Goal: Task Accomplishment & Management: Use online tool/utility

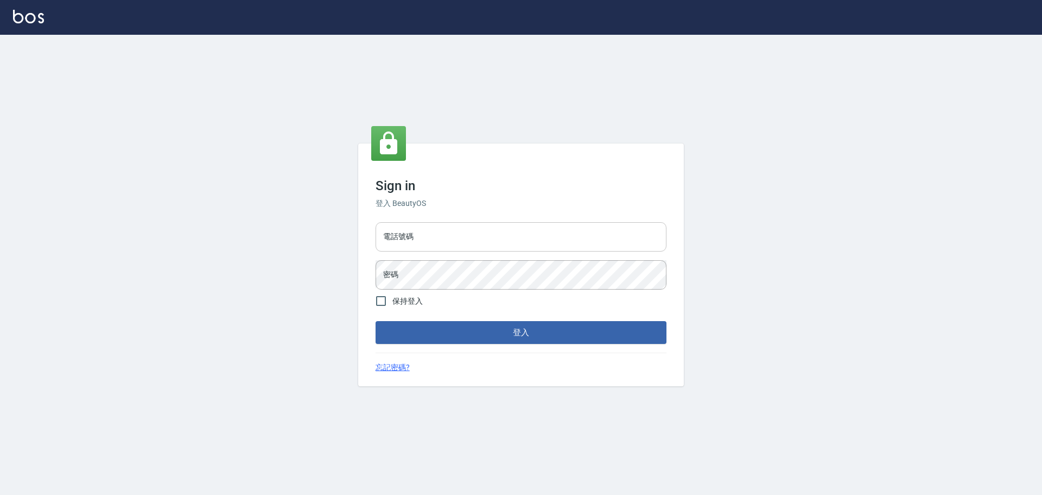
drag, startPoint x: 0, startPoint y: 0, endPoint x: 458, endPoint y: 235, distance: 514.2
click at [458, 235] on input "電話號碼" at bounding box center [521, 236] width 291 height 29
type input "0989189977"
click at [376, 321] on button "登入" at bounding box center [521, 332] width 291 height 23
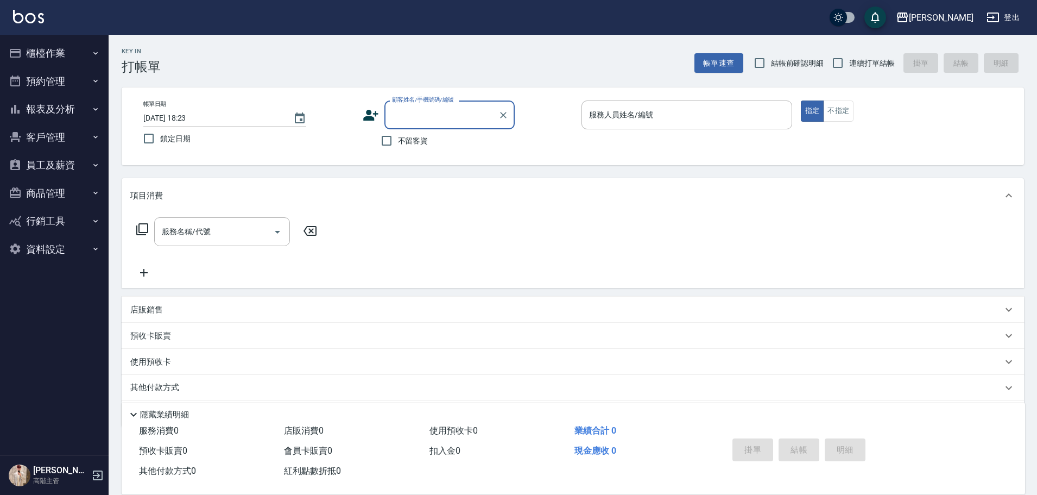
click at [423, 141] on span "不留客資" at bounding box center [413, 140] width 30 height 11
click at [398, 141] on input "不留客資" at bounding box center [386, 140] width 23 height 23
checkbox input "true"
click at [864, 62] on span "連續打單結帳" at bounding box center [872, 63] width 46 height 11
click at [849, 62] on input "連續打單結帳" at bounding box center [837, 63] width 23 height 23
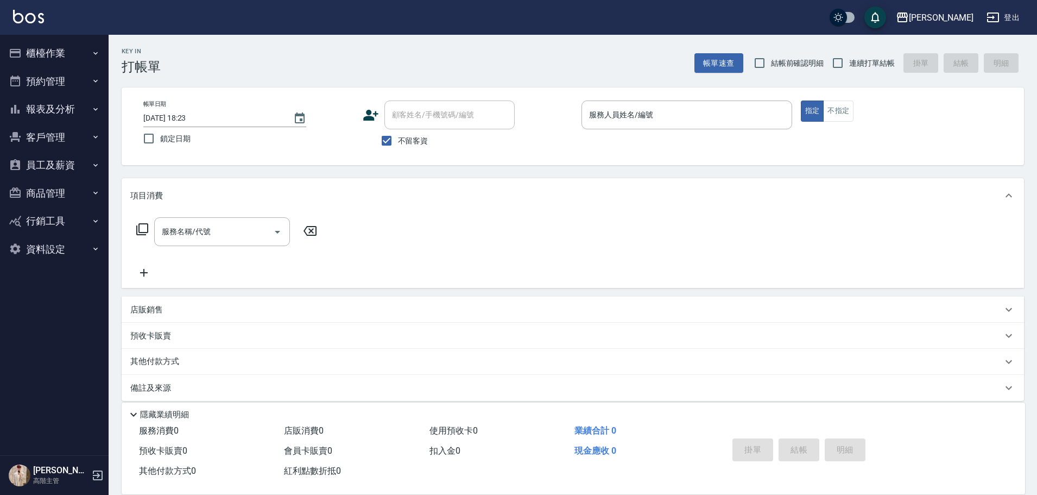
checkbox input "true"
drag, startPoint x: 642, startPoint y: 137, endPoint x: 656, endPoint y: 118, distance: 24.0
click at [645, 132] on p at bounding box center [686, 134] width 211 height 11
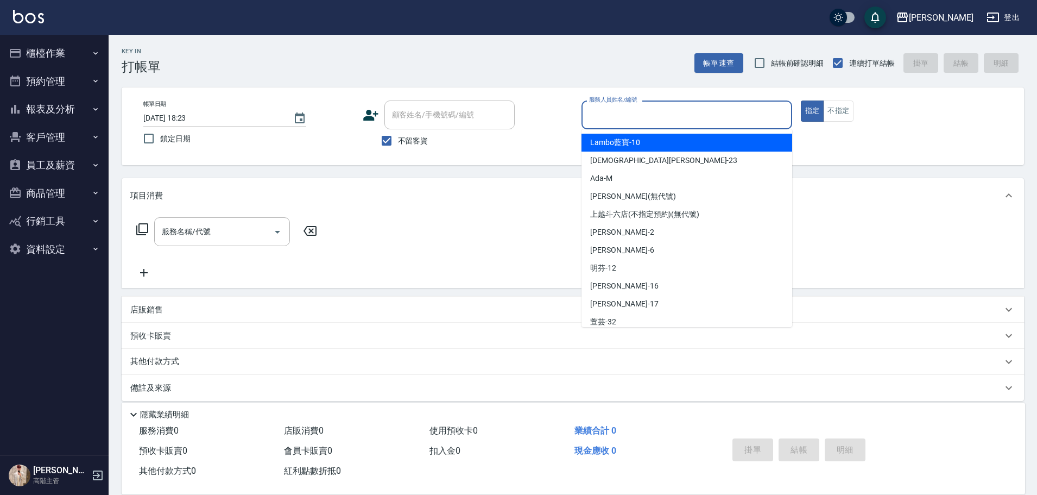
click at [656, 118] on input "服務人員姓名/編號" at bounding box center [686, 114] width 201 height 19
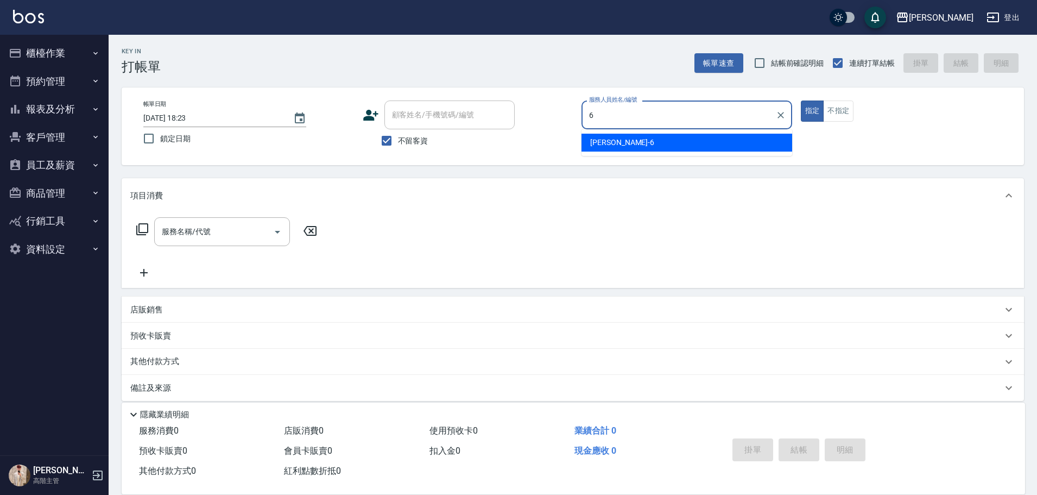
type input "6"
type button "true"
type input "[PERSON_NAME]-6"
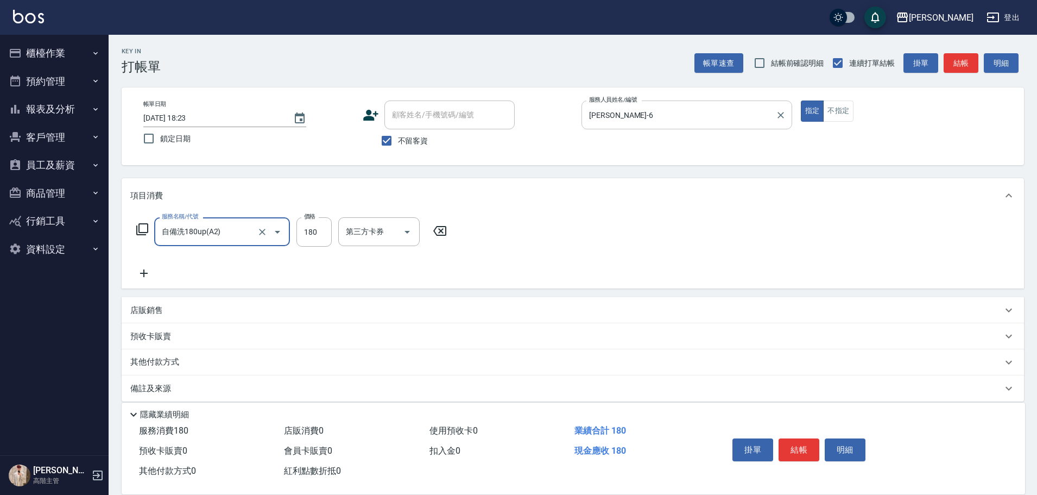
type input "自備洗180up(A2)"
type input "200"
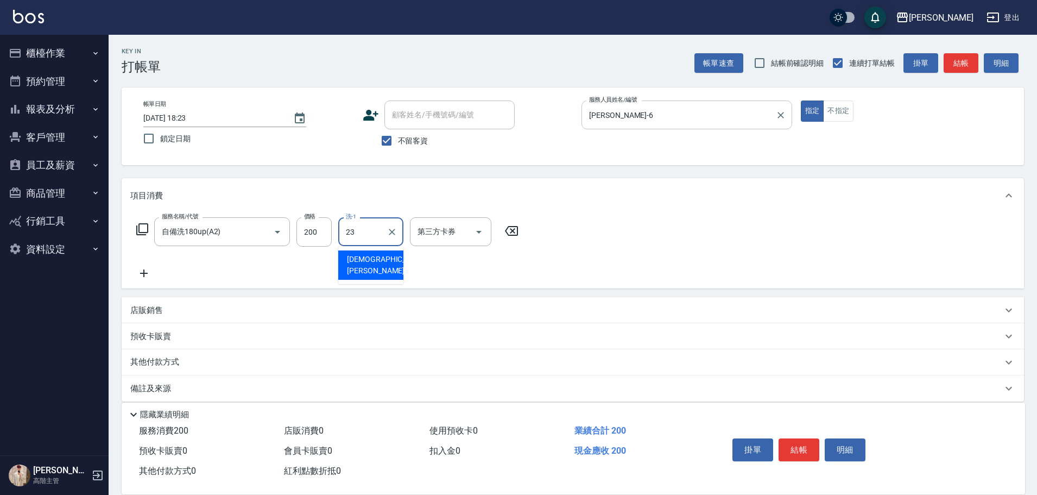
type input "[PERSON_NAME]-23"
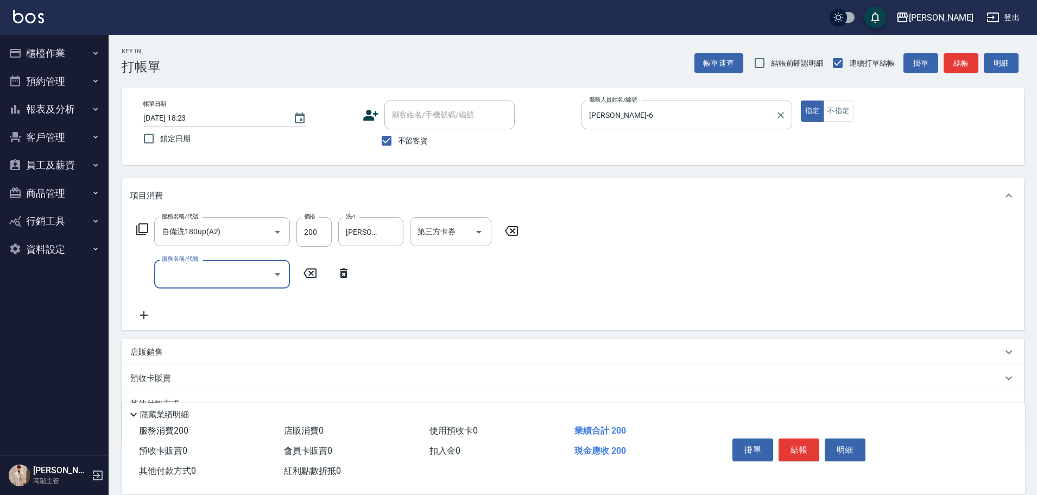
type input "E"
type input "噴頭皮水60(特4)"
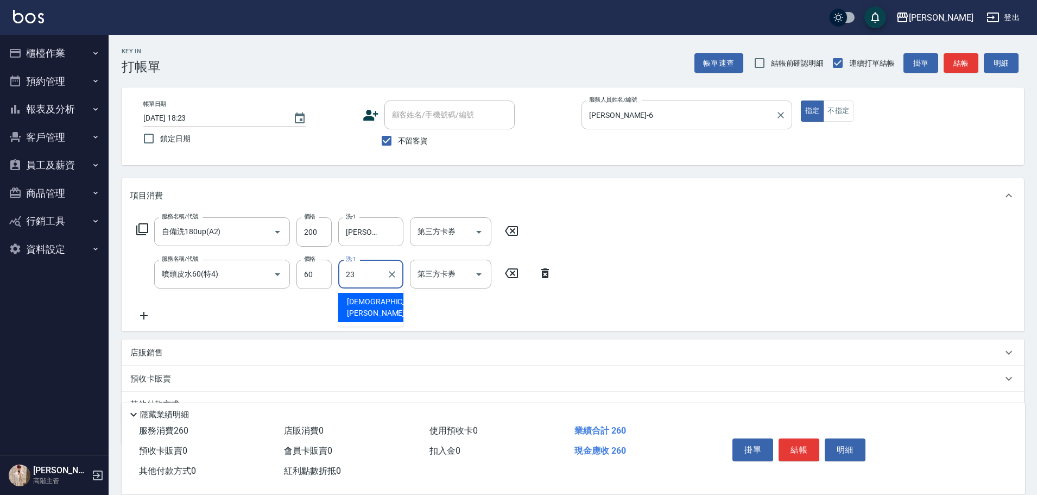
type input "[PERSON_NAME]-23"
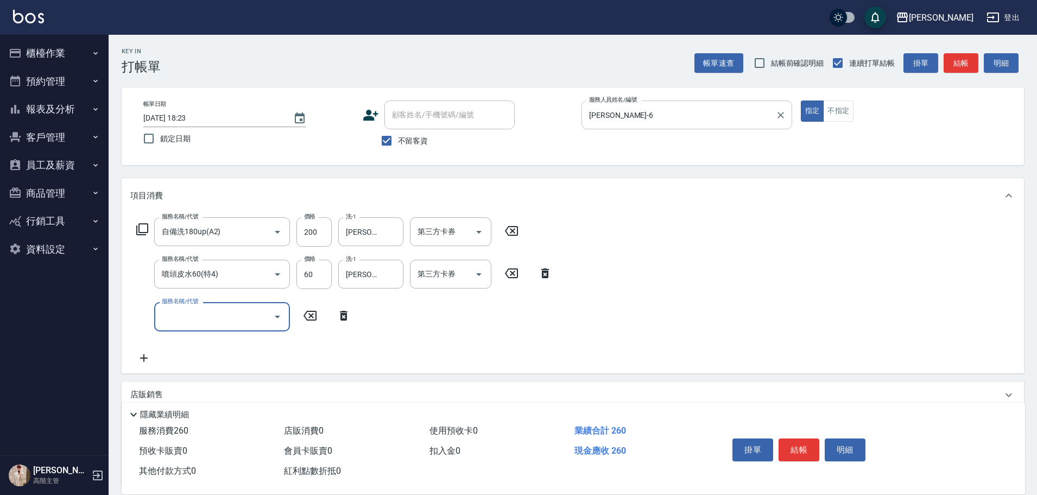
type input "ㄐ"
type input "造型50起(A9)"
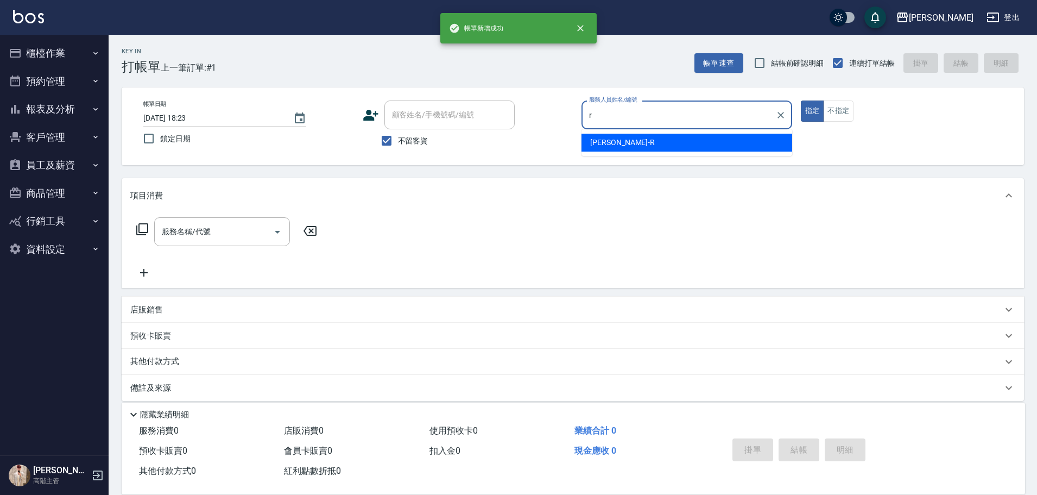
type input "[PERSON_NAME]"
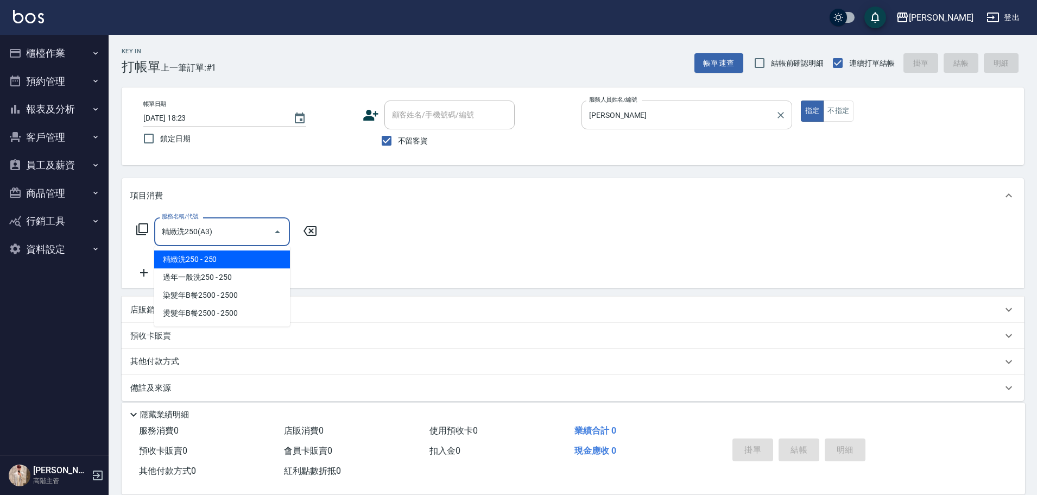
type input "精緻洗250(A3)"
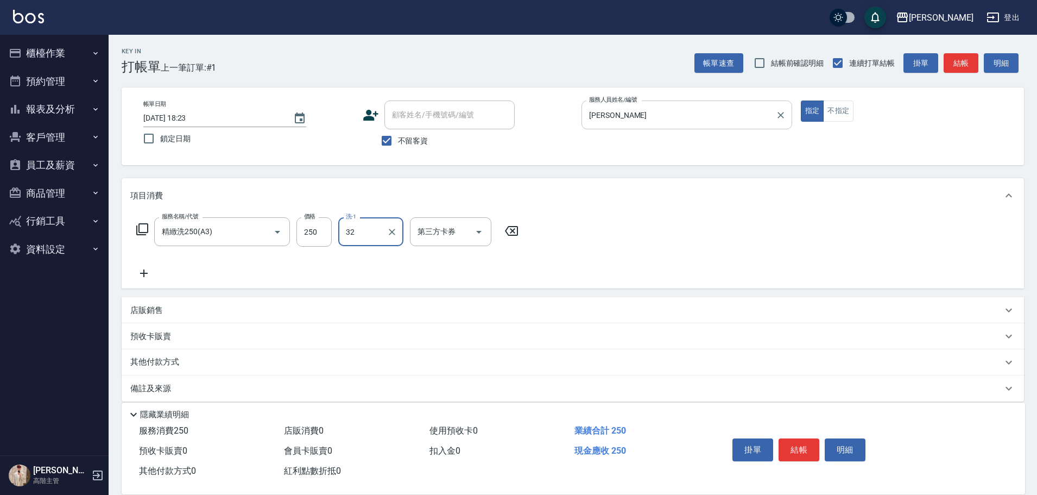
type input "萱芸-32"
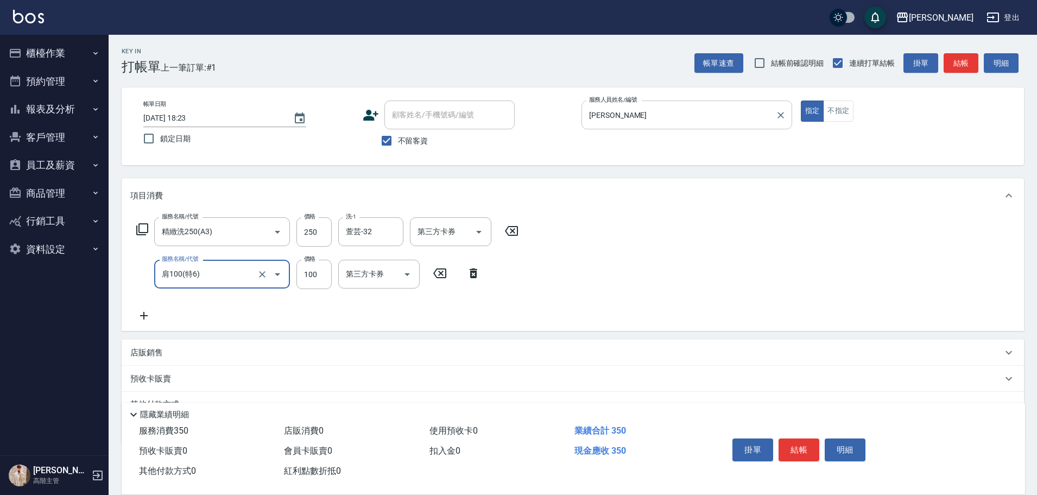
type input "肩100(特6)"
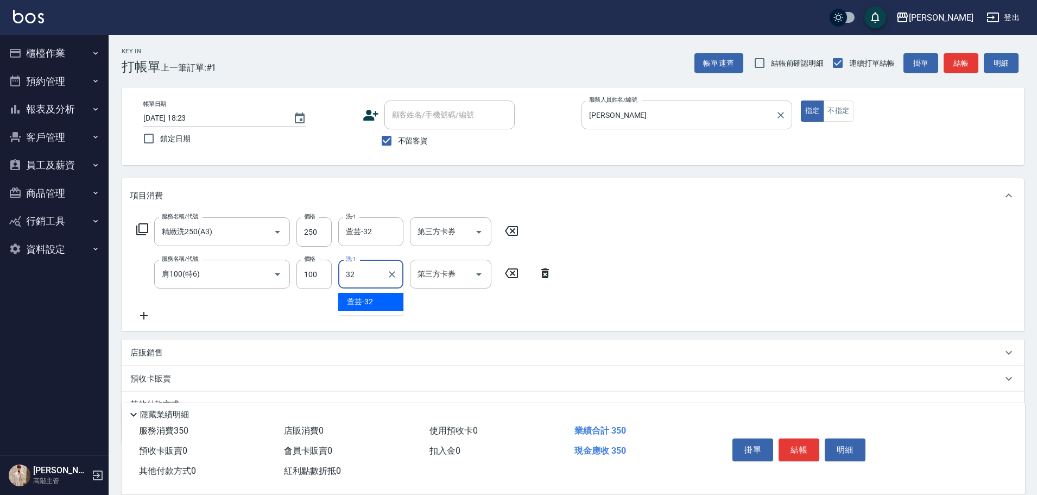
type input "萱芸-32"
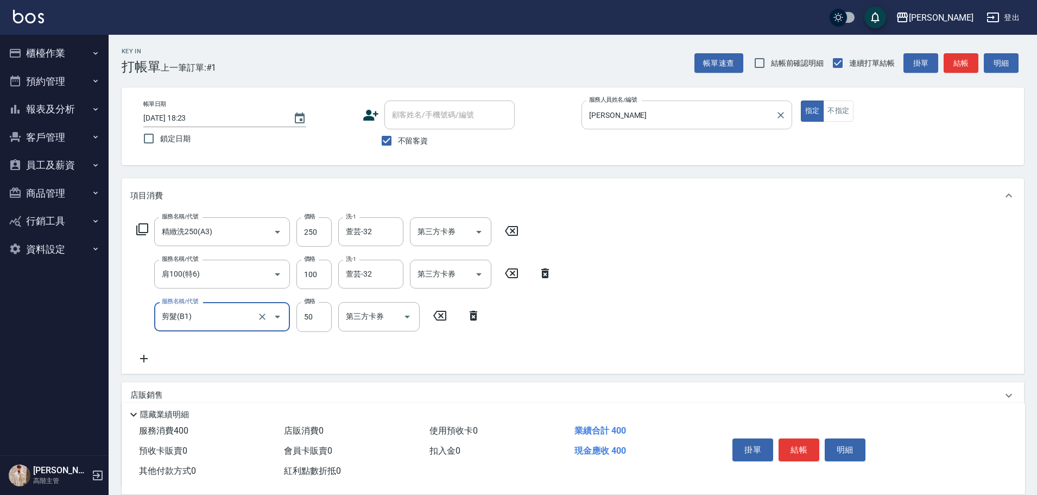
type input "剪髮(B1)"
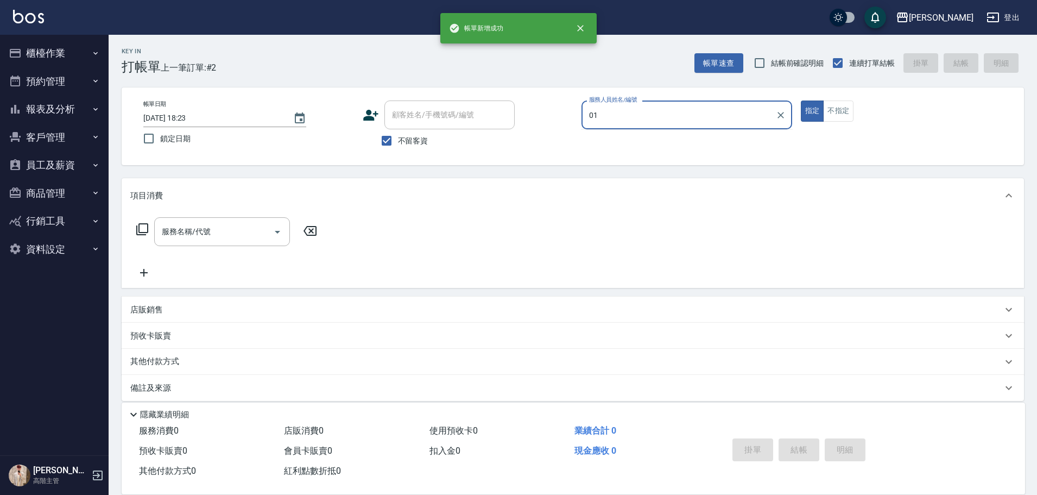
type input "0"
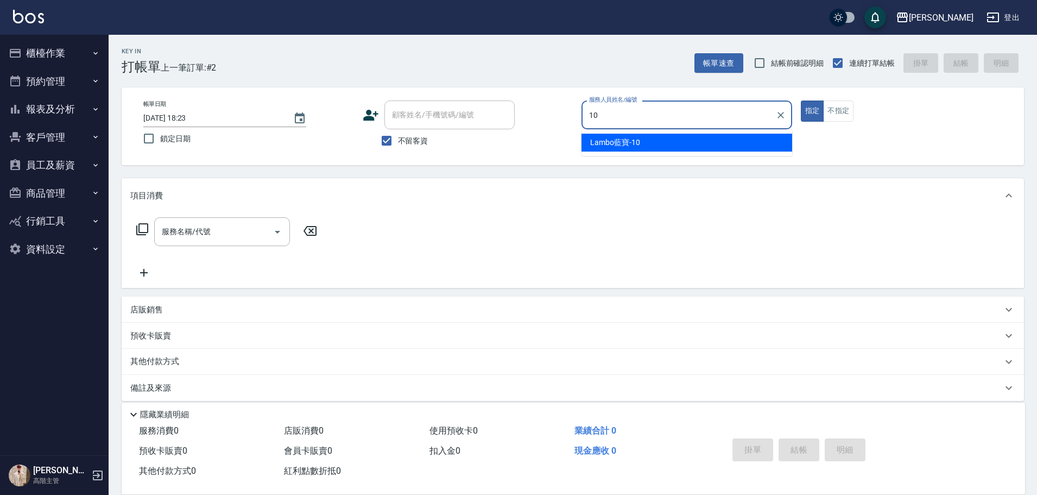
type input "Lambo藍寶-10"
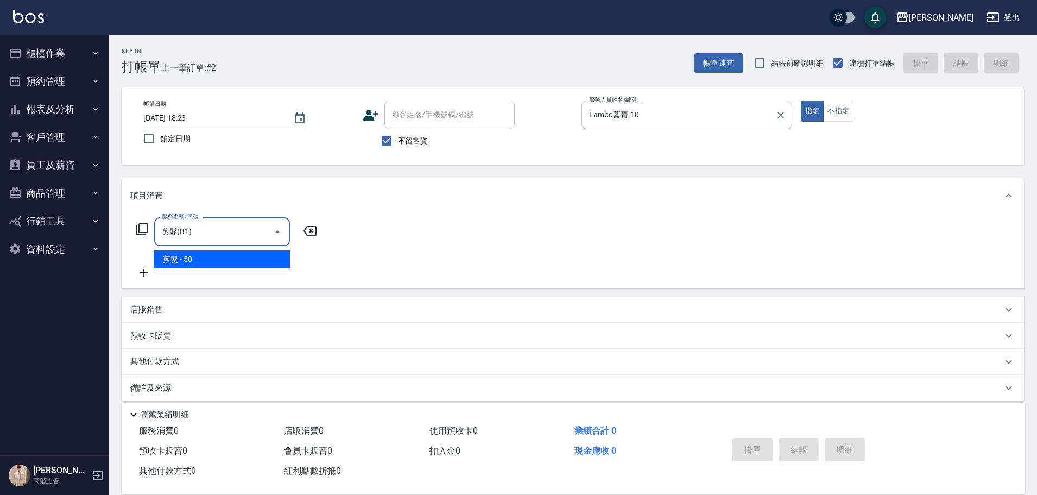
type input "剪髮(B1)"
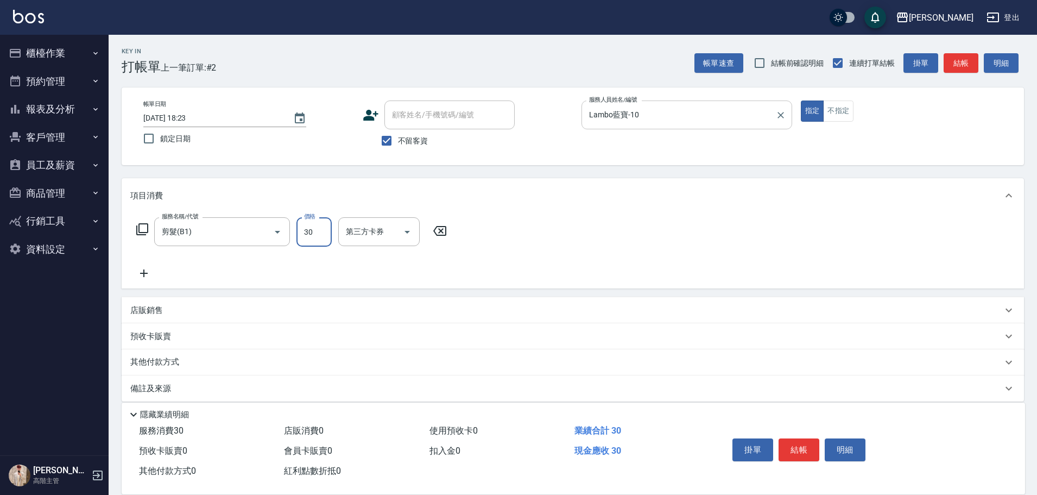
type input "300"
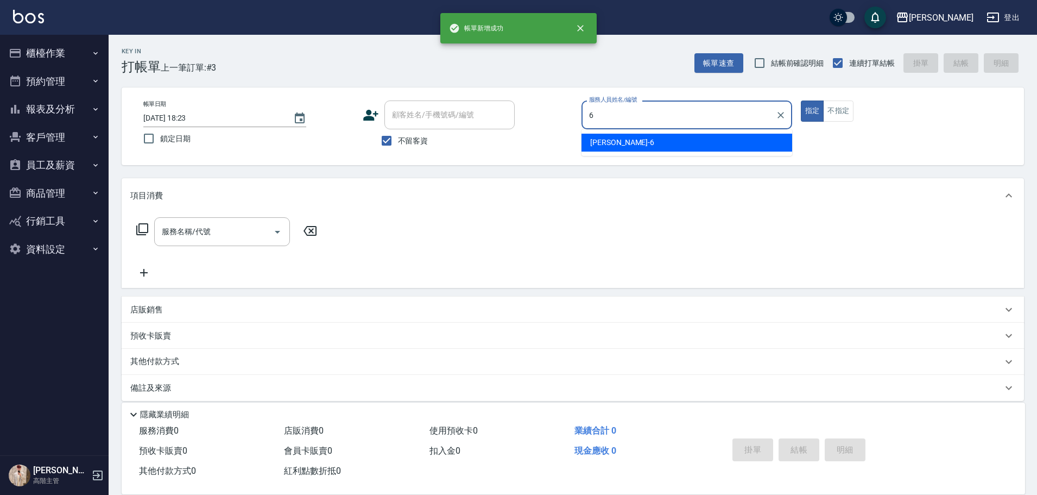
type input "[PERSON_NAME]-6"
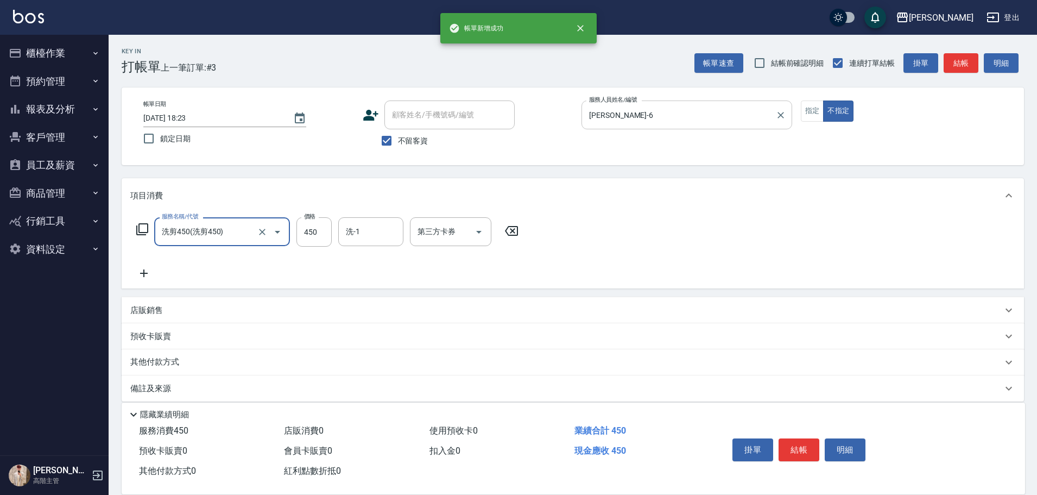
type input "洗剪450"
type input "[PERSON_NAME]-23"
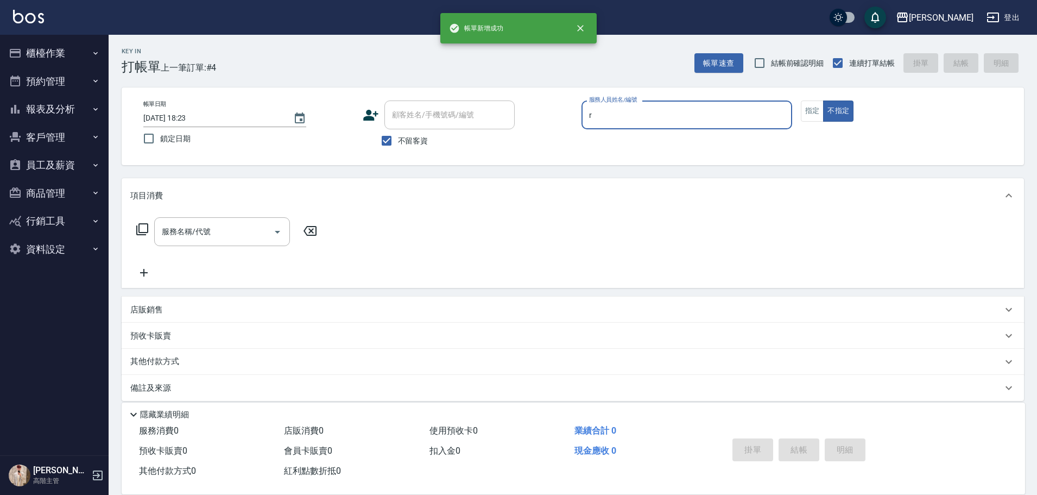
type input "[PERSON_NAME]"
type button "false"
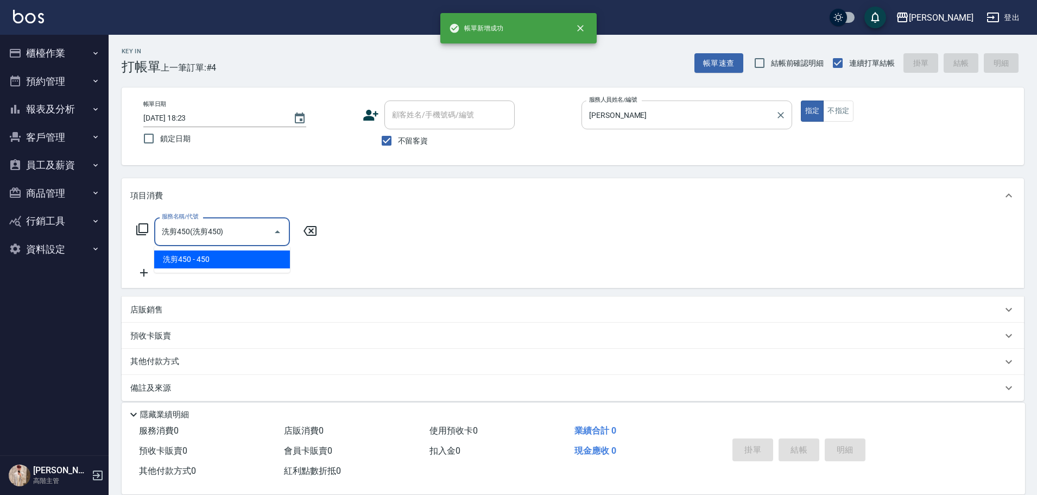
type input "洗剪450"
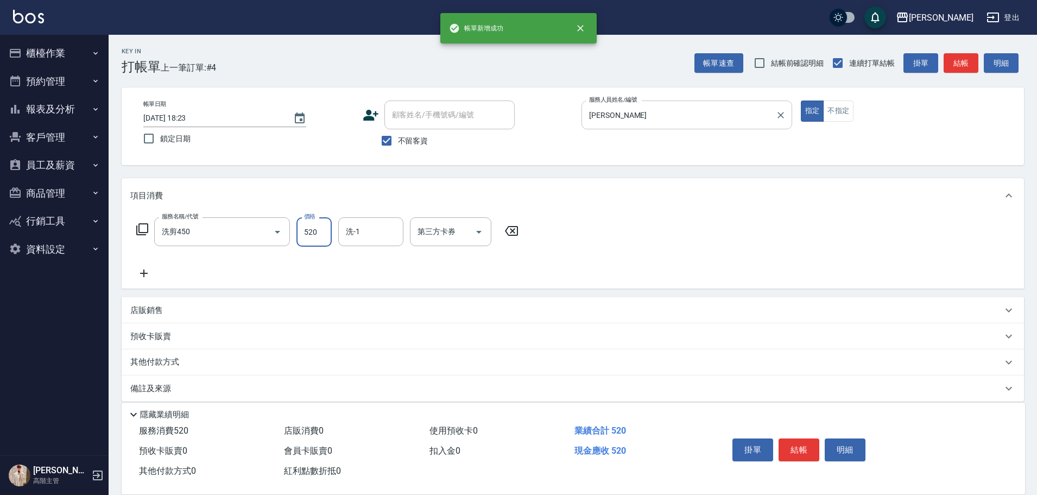
type input "520"
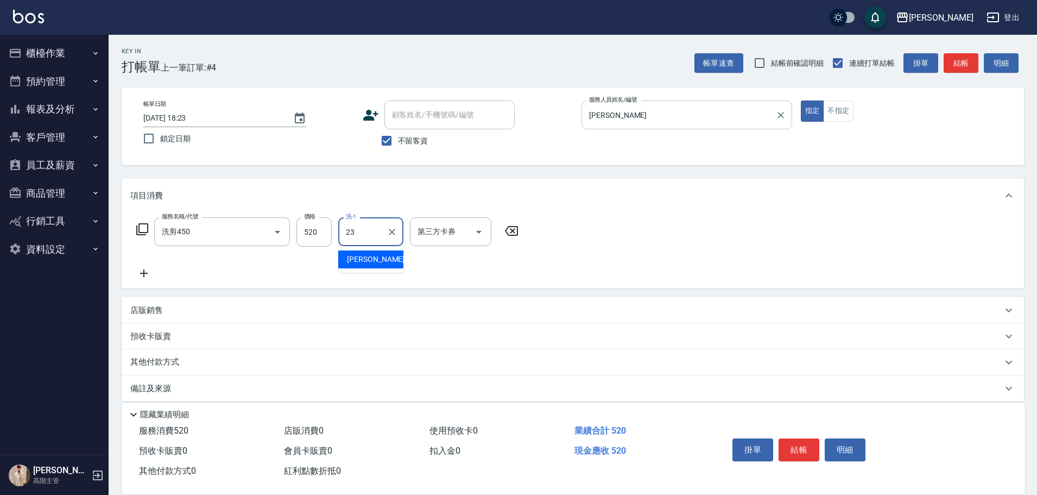
type input "[PERSON_NAME]-23"
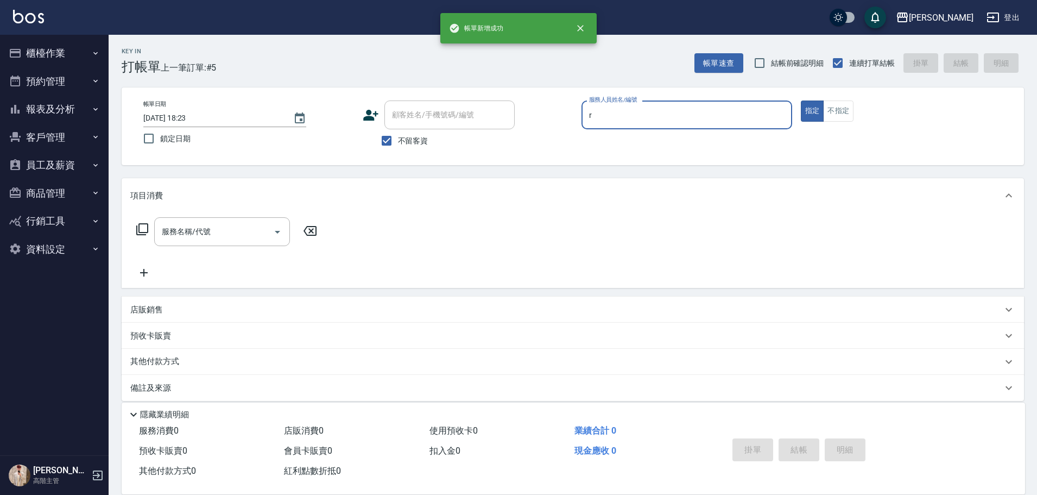
type input "[PERSON_NAME]"
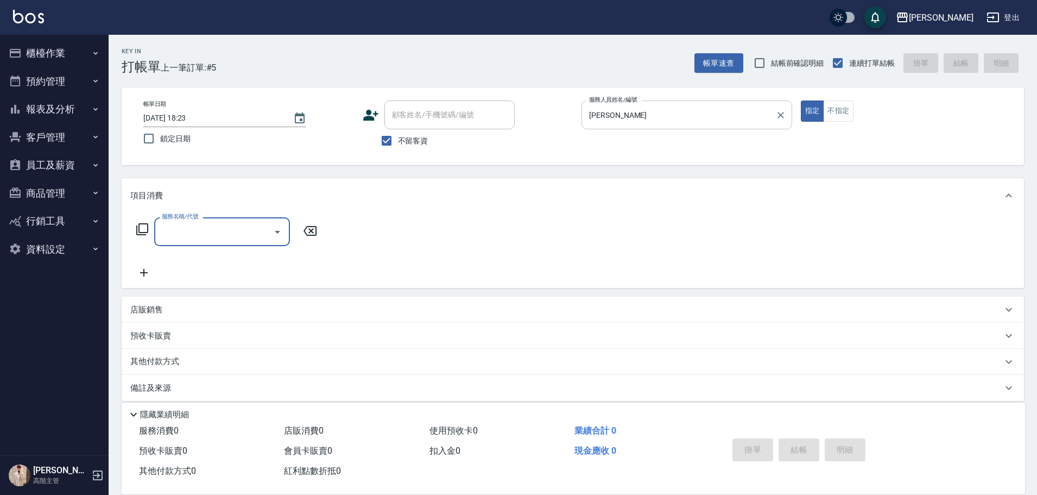
type input "ㄍ"
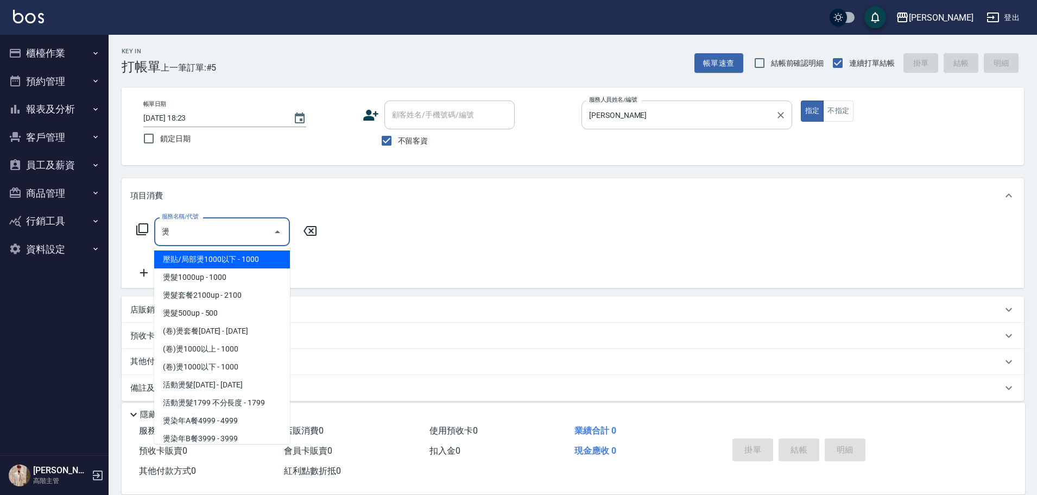
type input "壓貼/局部燙1000以下(C1)"
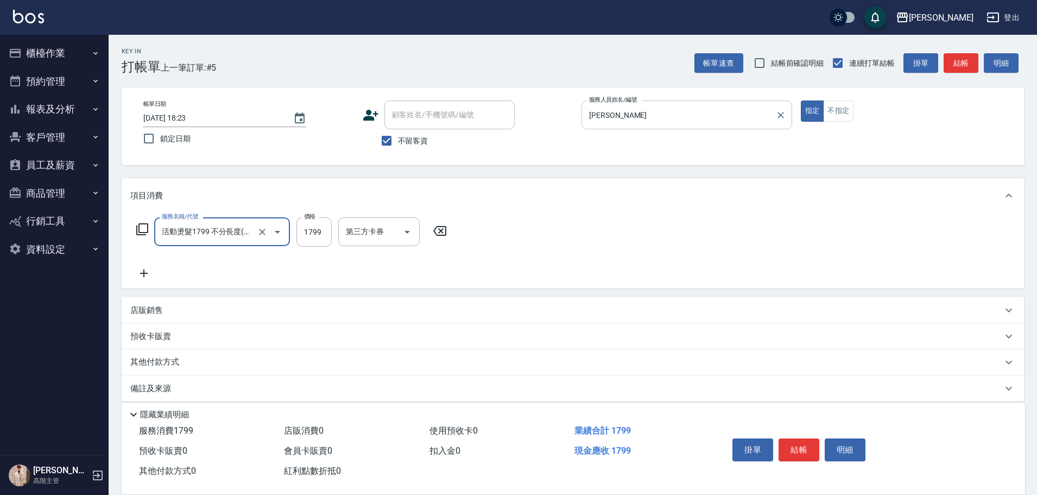
type input "活動燙髮1799 不分長度"
type input "2000"
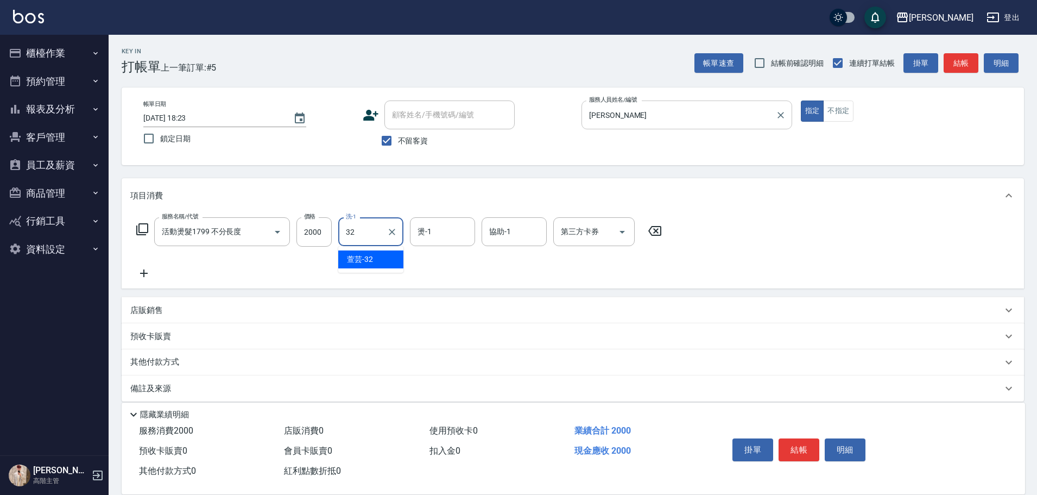
type input "萱芸-32"
type input "[PERSON_NAME]"
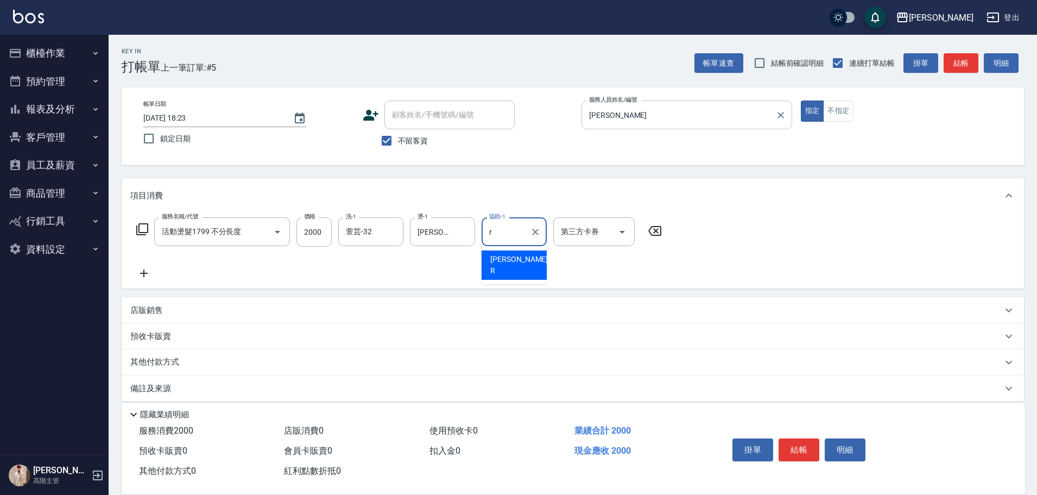
type input "[PERSON_NAME]"
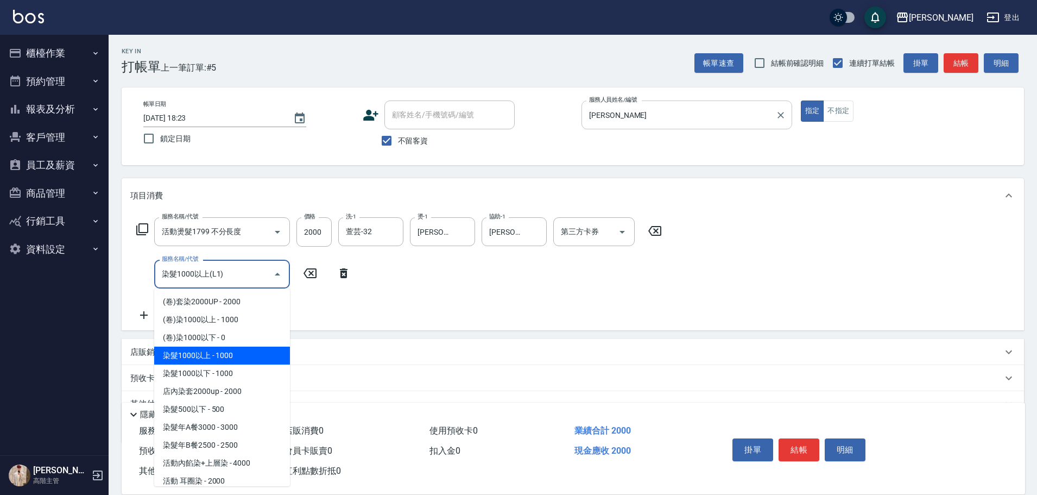
type input "染髮1000以上(L1)"
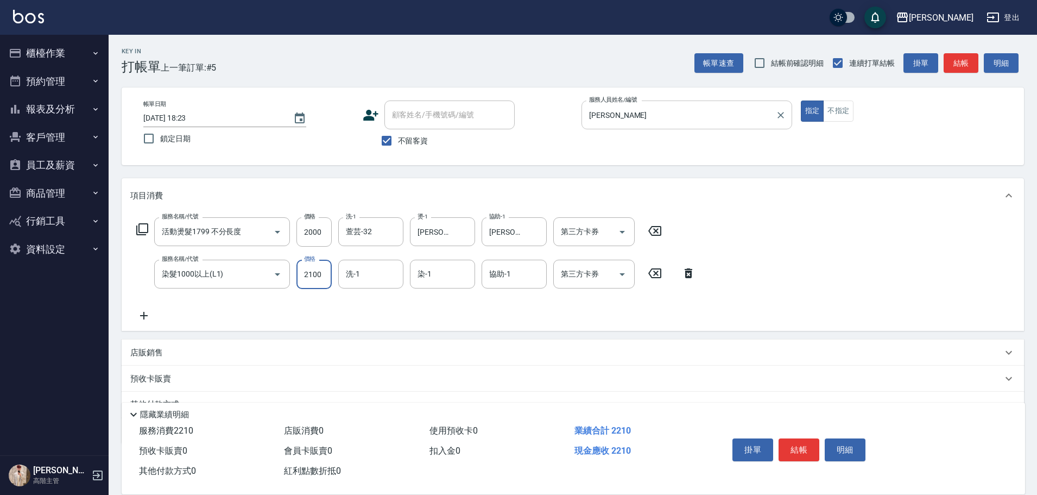
type input "2100"
type input "[PERSON_NAME]"
type input "萱芸-32"
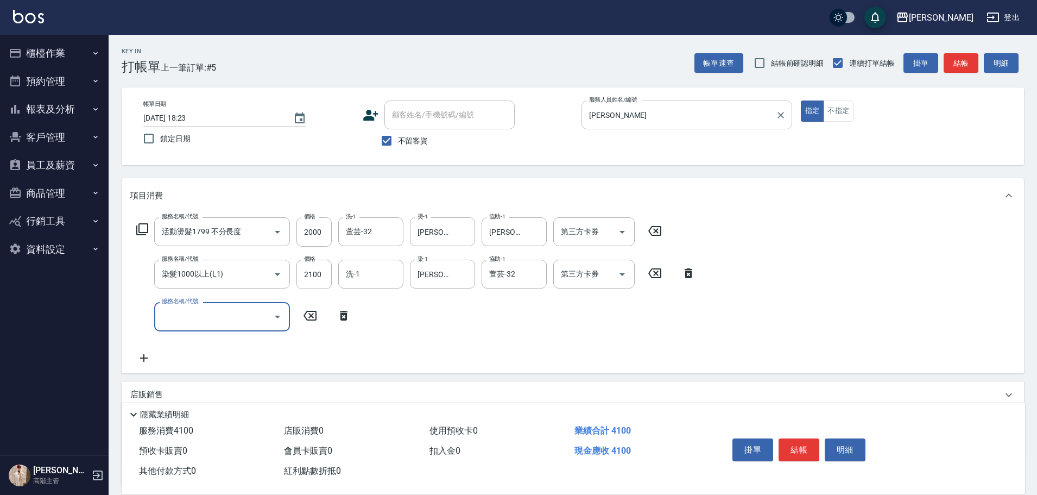
type input "ㄐ"
type input "天天護200(T1)"
type input "323"
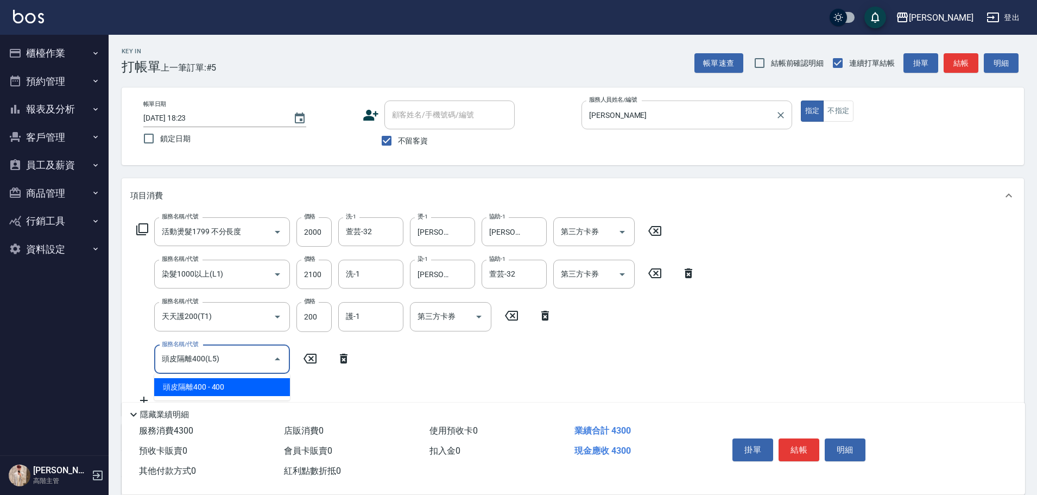
type input "頭皮隔離400(L5)"
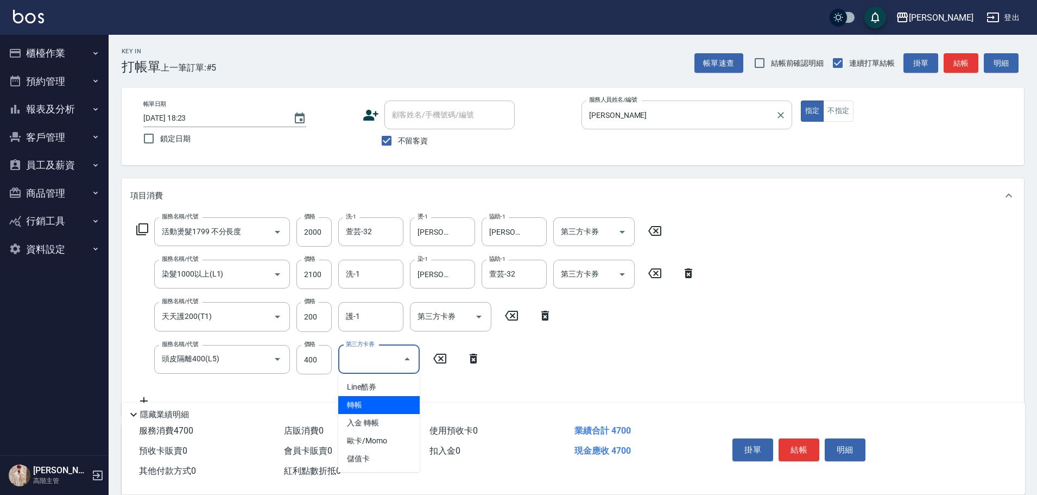
type input "轉帳"
click at [477, 313] on icon "Open" at bounding box center [478, 316] width 13 height 13
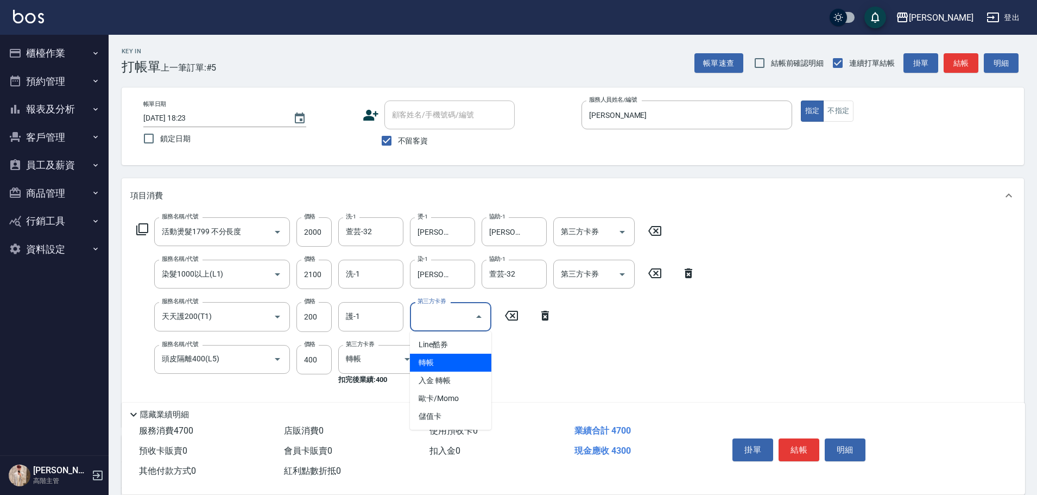
drag, startPoint x: 459, startPoint y: 354, endPoint x: 515, endPoint y: 326, distance: 62.9
click at [459, 354] on span "轉帳" at bounding box center [450, 362] width 81 height 18
type input "轉帳"
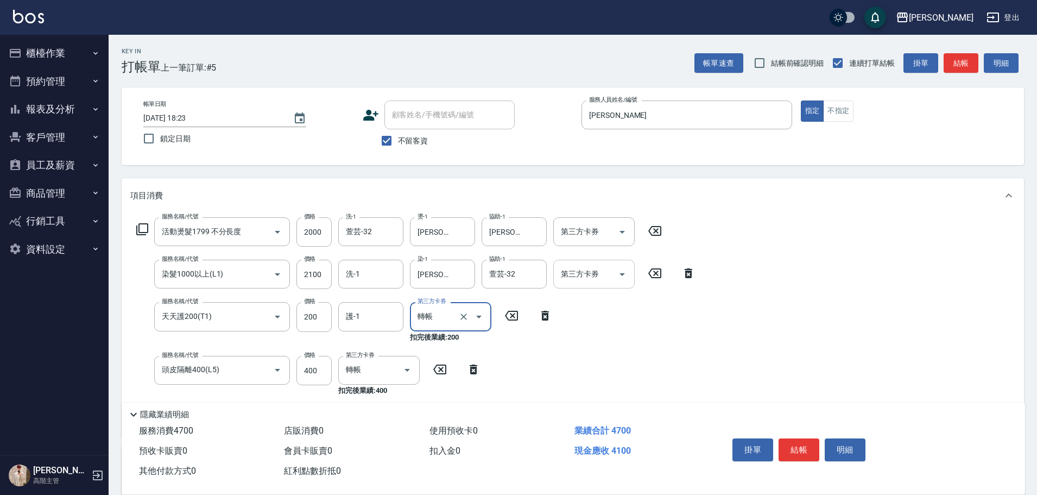
click at [616, 276] on icon "Open" at bounding box center [622, 274] width 13 height 13
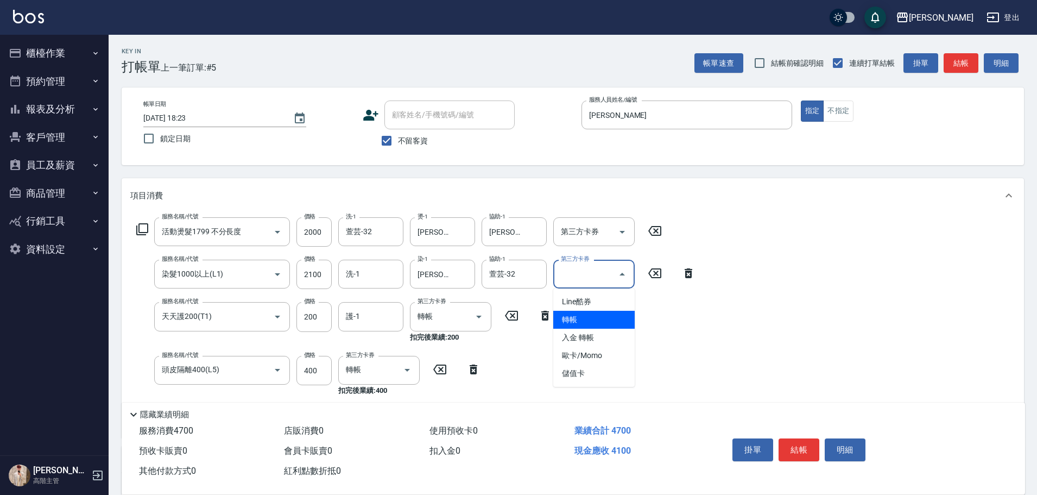
click at [575, 325] on span "轉帳" at bounding box center [593, 320] width 81 height 18
type input "轉帳"
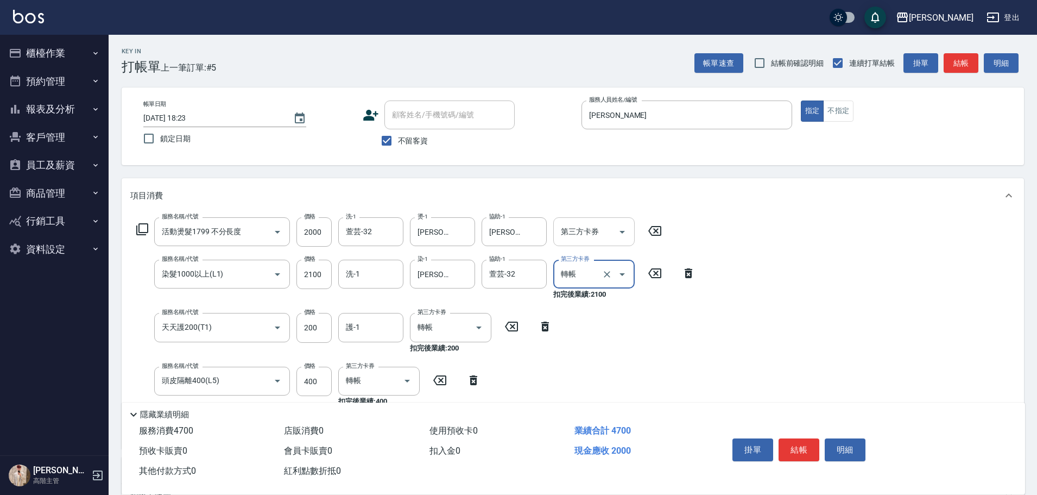
click at [618, 231] on icon "Open" at bounding box center [622, 231] width 13 height 13
click at [598, 283] on span "轉帳" at bounding box center [593, 277] width 81 height 18
type input "轉帳"
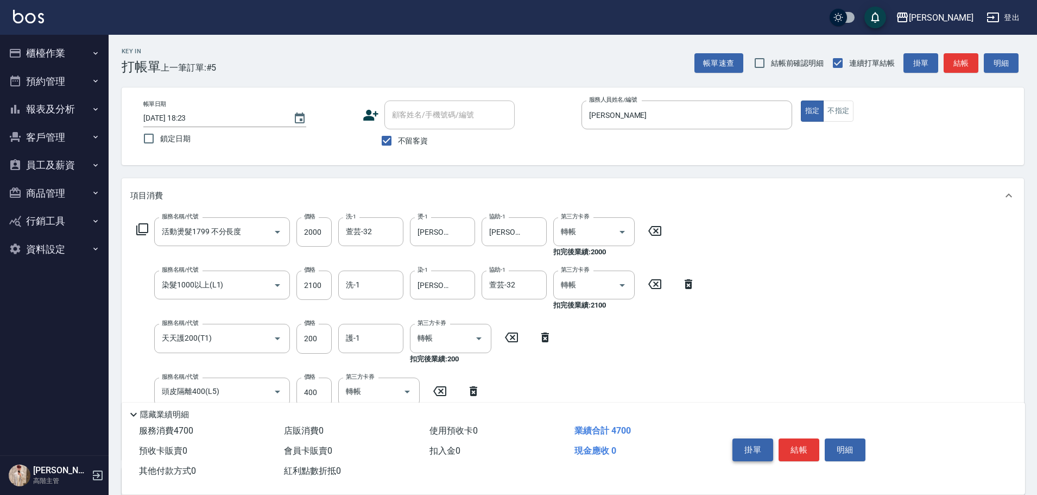
click at [745, 450] on button "掛單" at bounding box center [752, 449] width 41 height 23
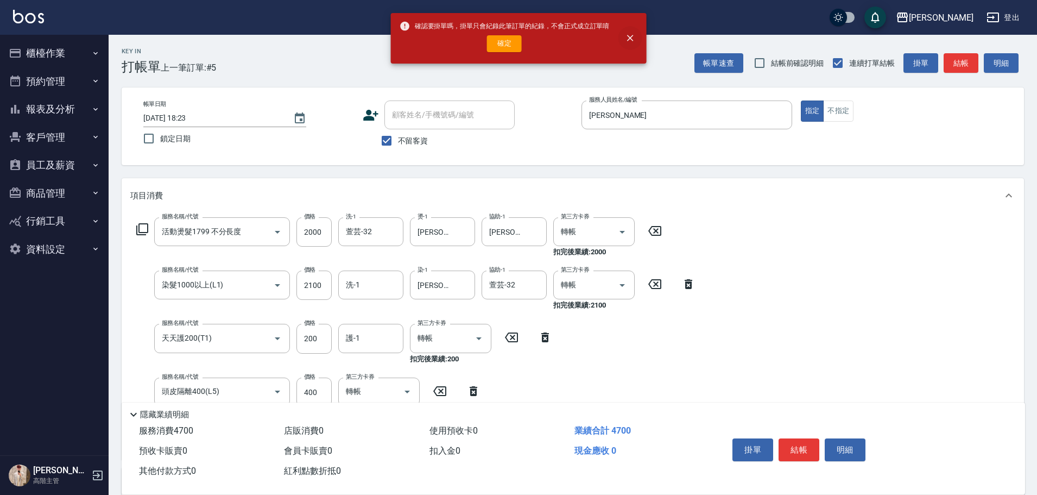
click at [631, 37] on icon "close" at bounding box center [630, 38] width 7 height 7
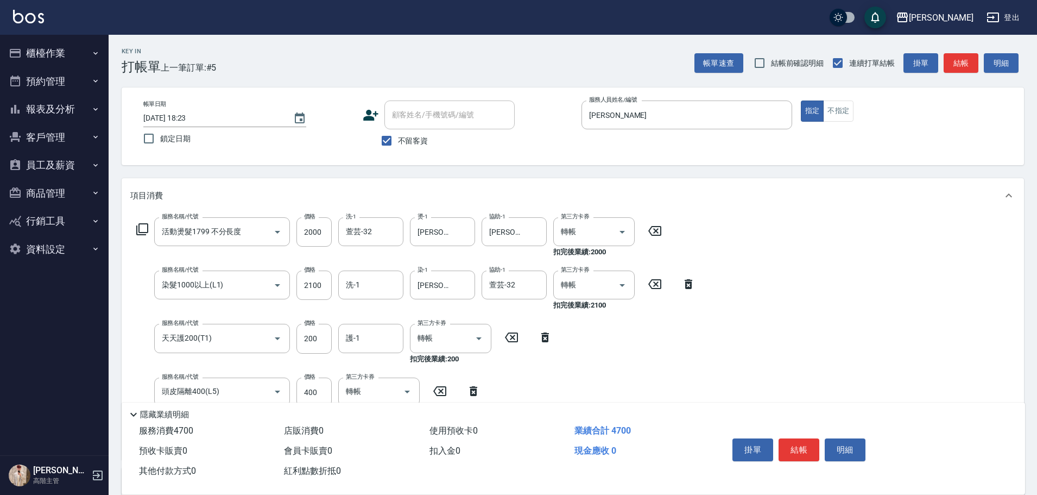
click at [795, 446] on button "結帳" at bounding box center [798, 449] width 41 height 23
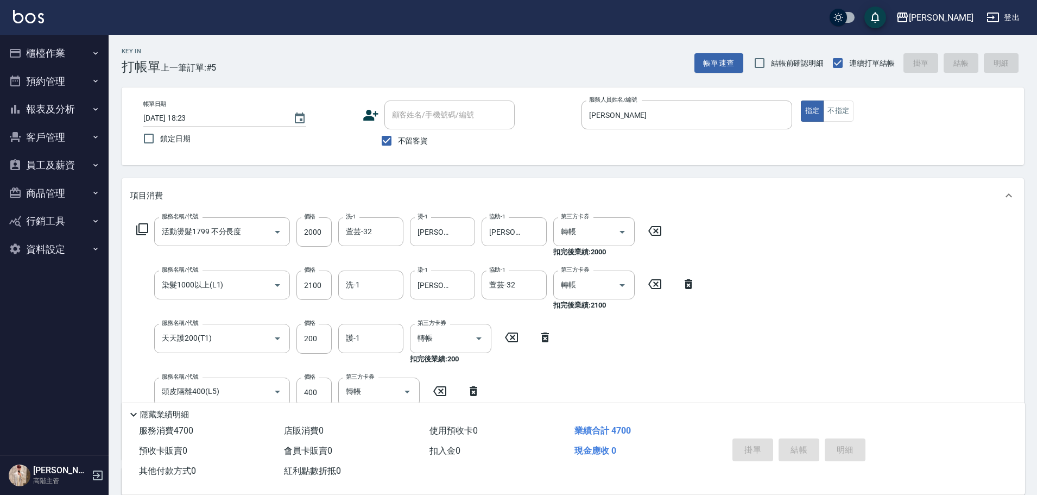
type input "[DATE] 18:24"
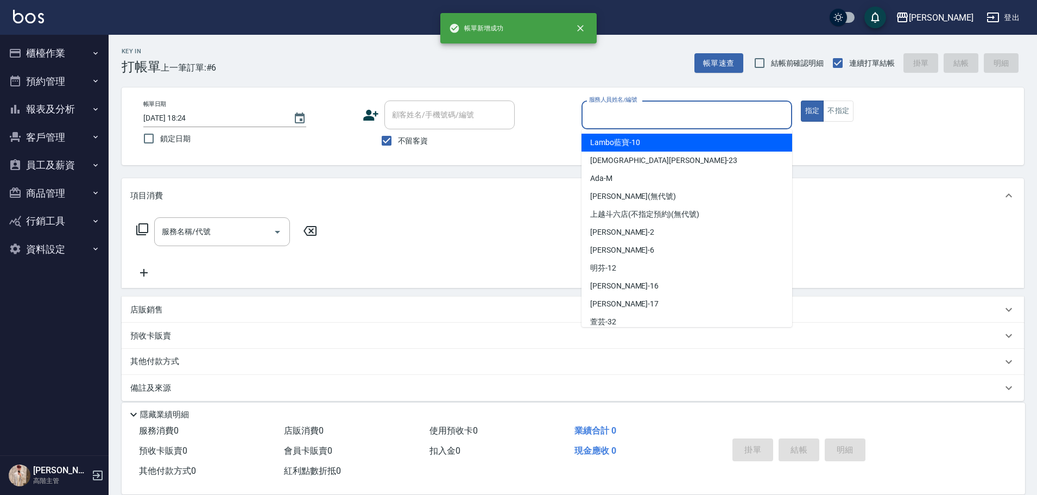
click at [664, 119] on input "服務人員姓名/編號" at bounding box center [686, 114] width 201 height 19
type input "[PERSON_NAME]"
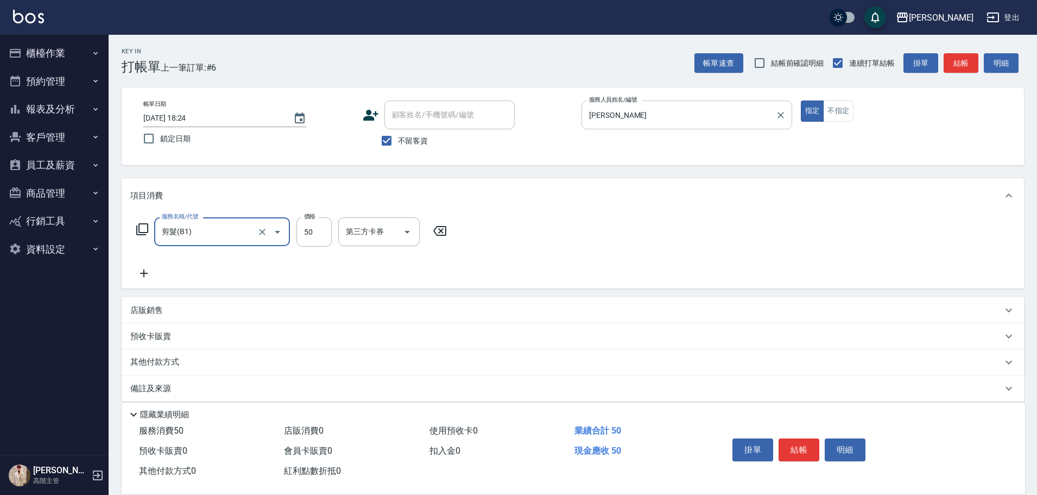
type input "剪髮(B1)"
type input "250"
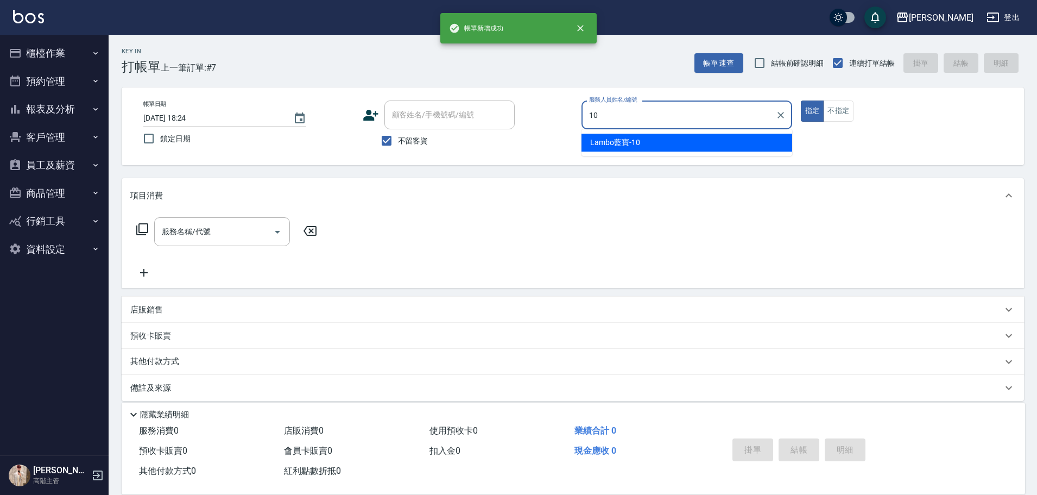
type input "Lambo藍寶-10"
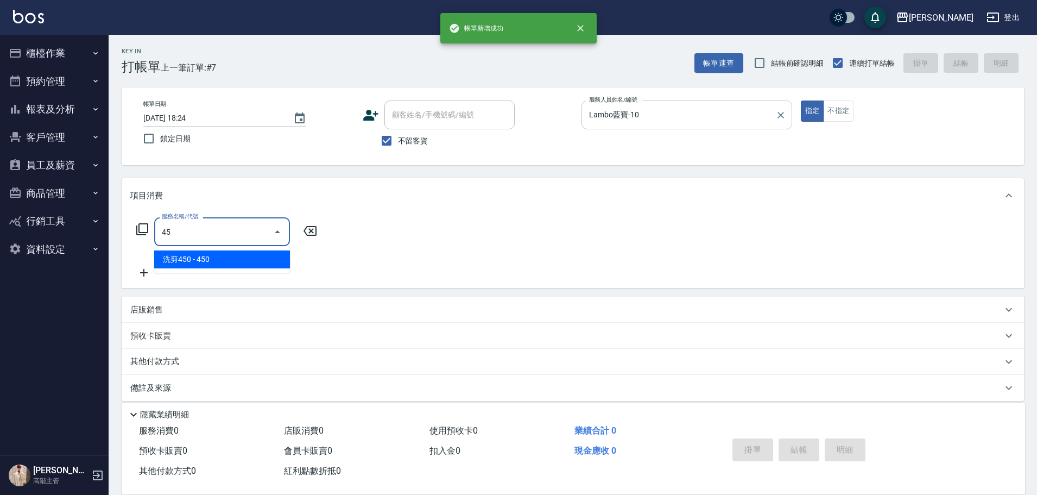
type input "4"
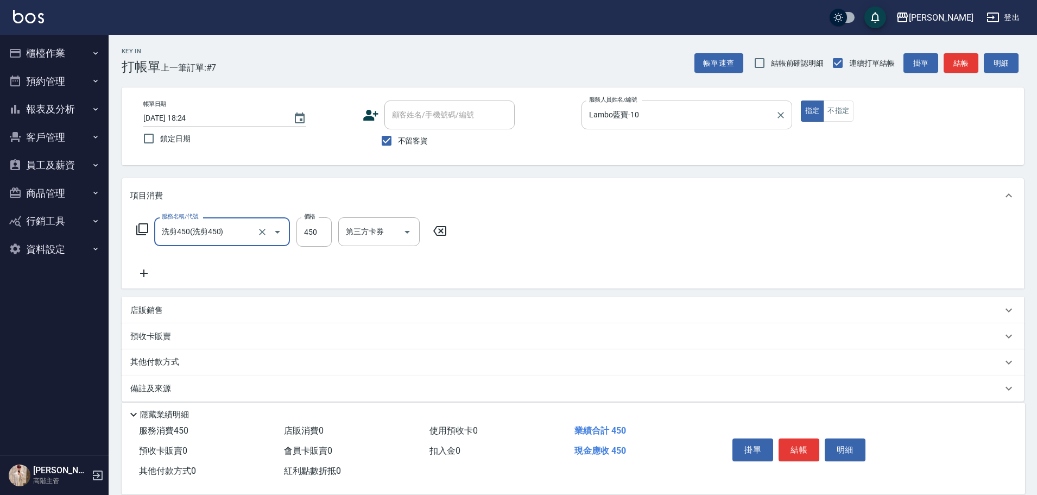
type input "洗剪450"
type input "520"
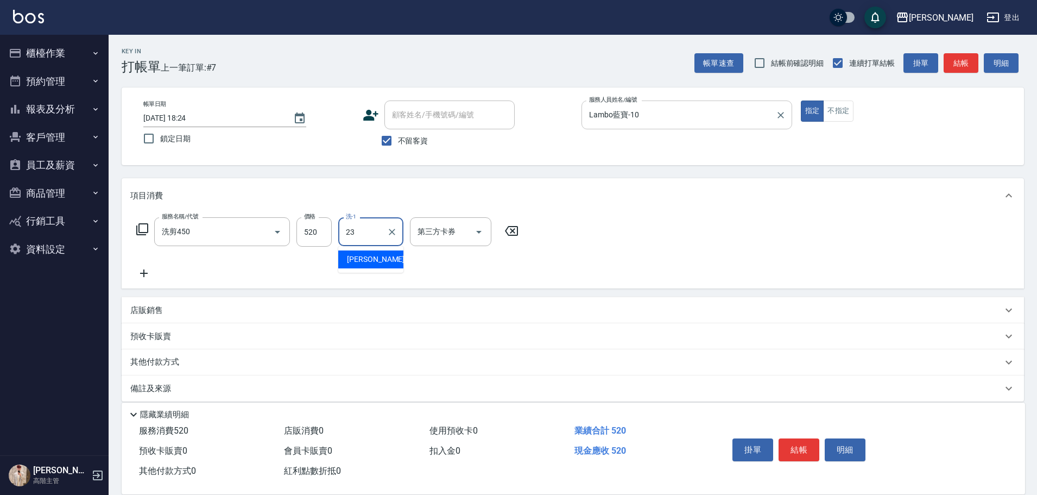
type input "[PERSON_NAME]-23"
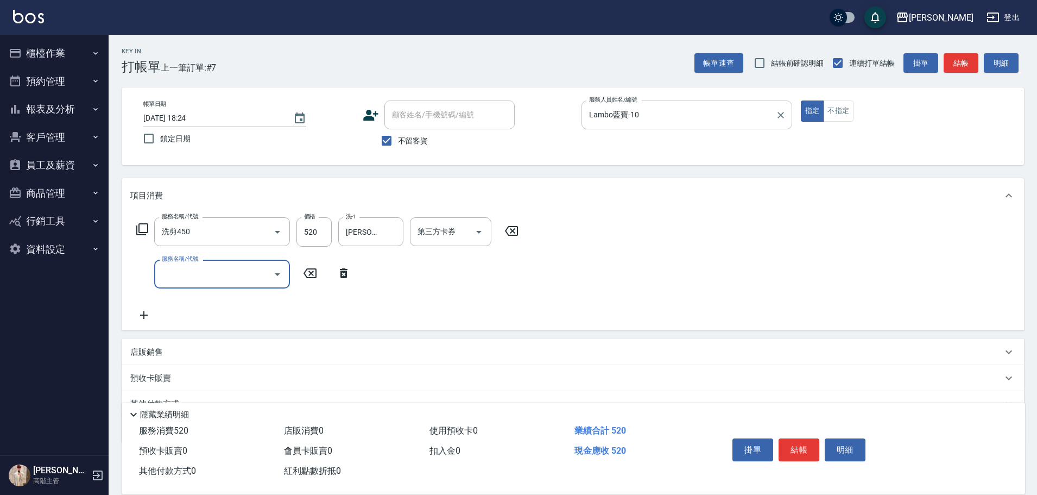
type input "R"
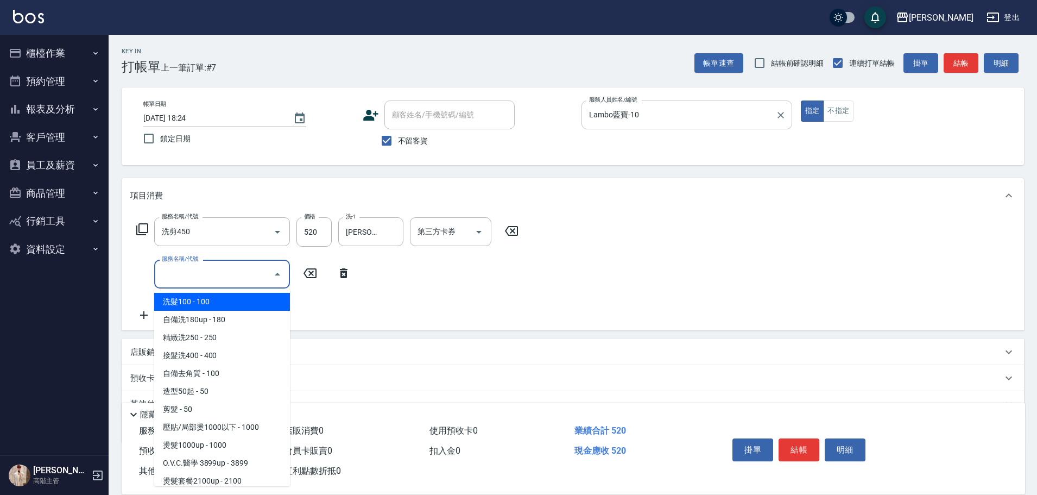
type input "ㄏ"
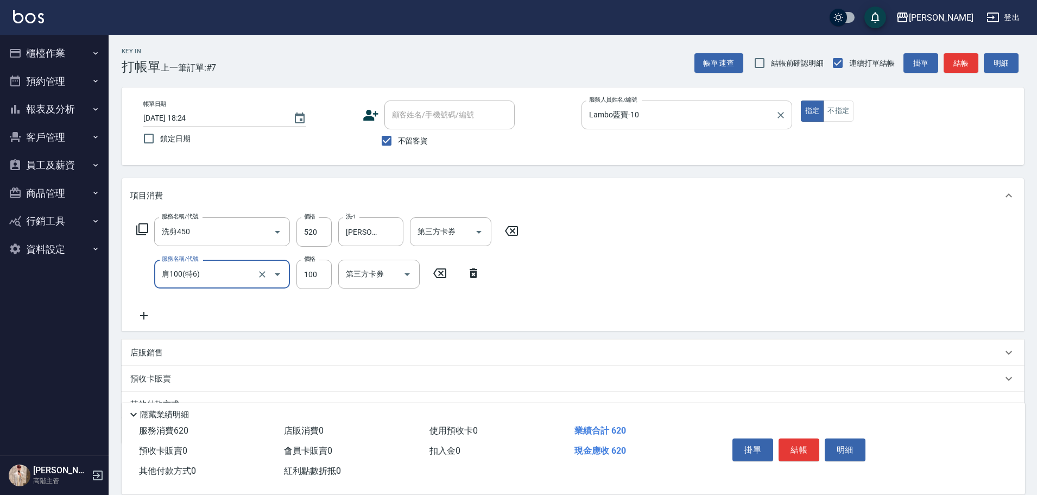
type input "肩100(特6)"
type input "[PERSON_NAME]-23"
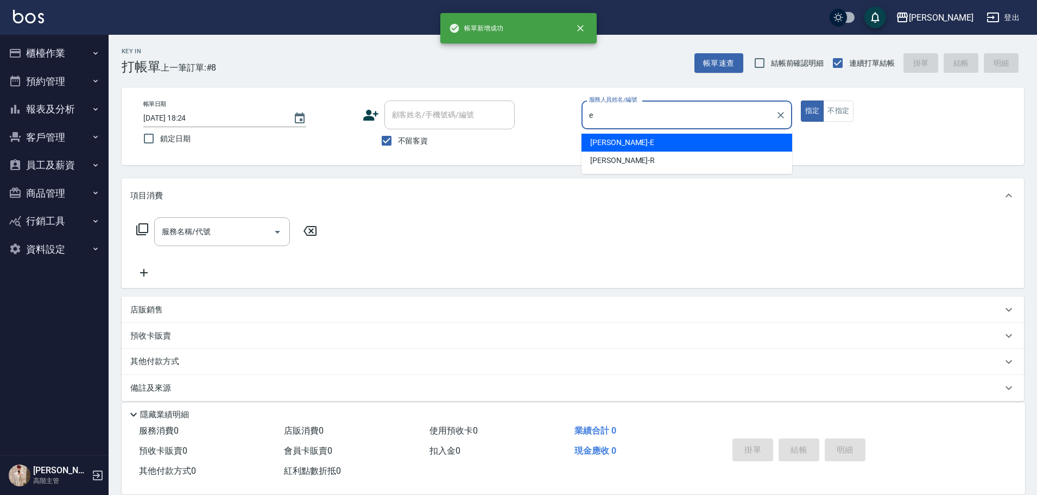
type input "[PERSON_NAME]"
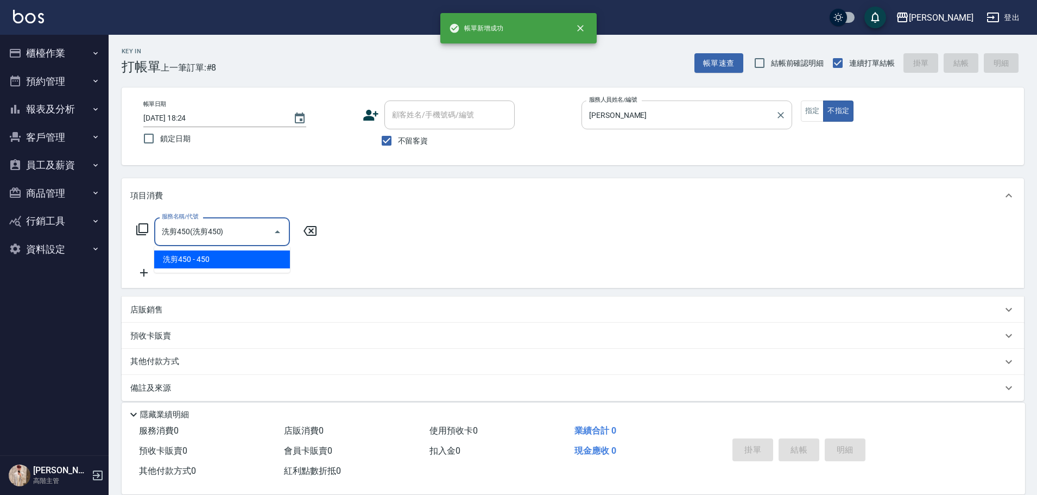
type input "洗剪450"
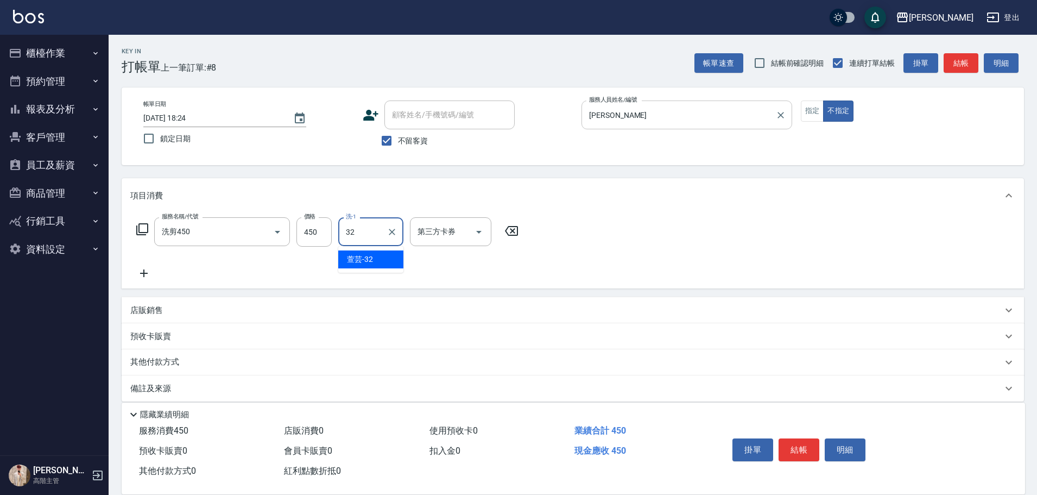
type input "萱芸-32"
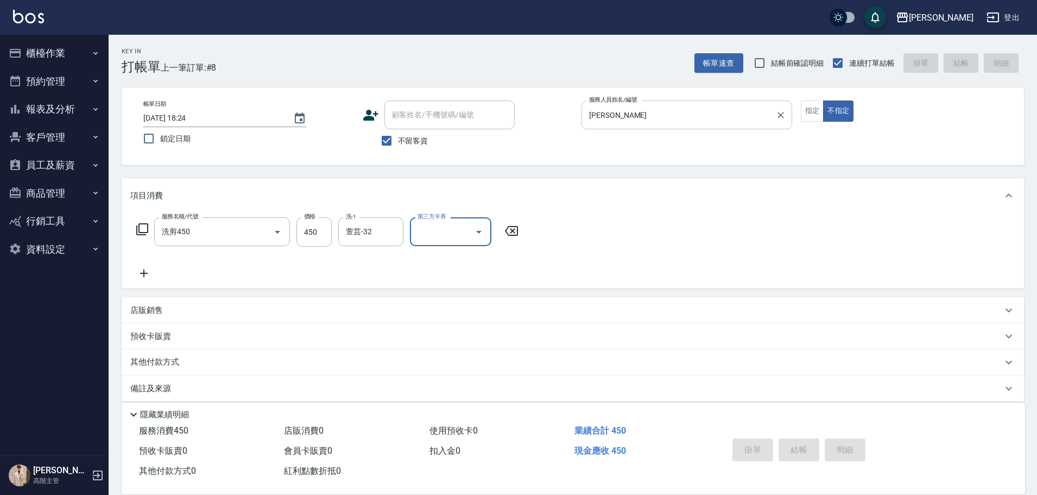
type input "[DATE] 18:25"
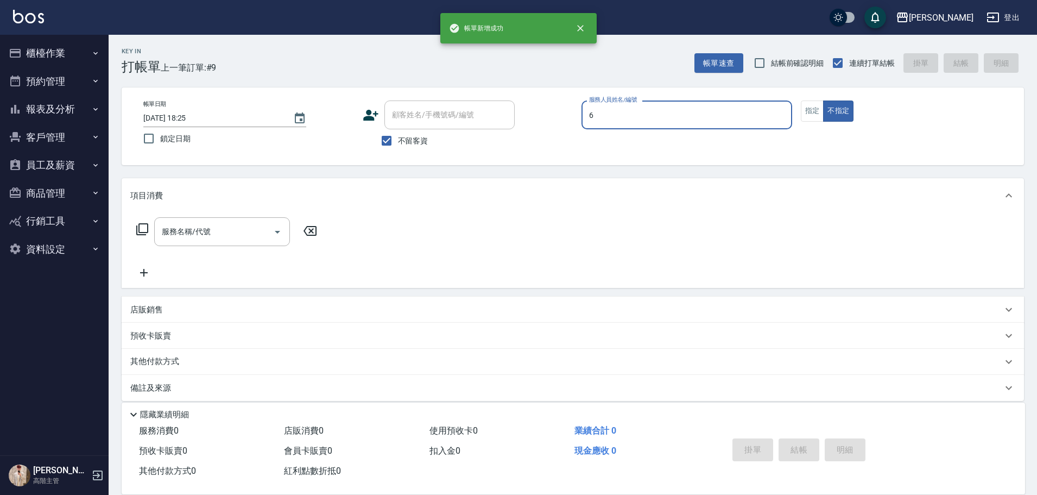
type input "[PERSON_NAME]-6"
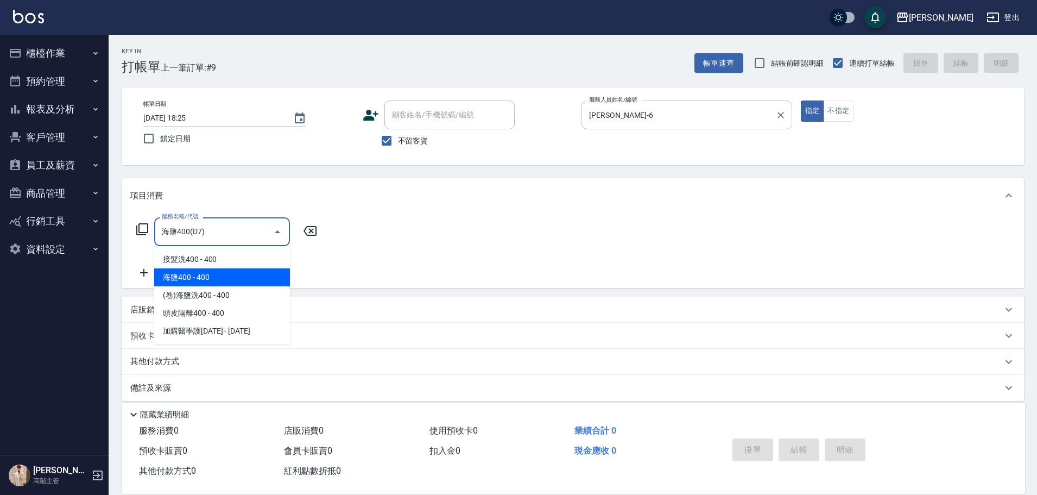
type input "海鹽400(D7)"
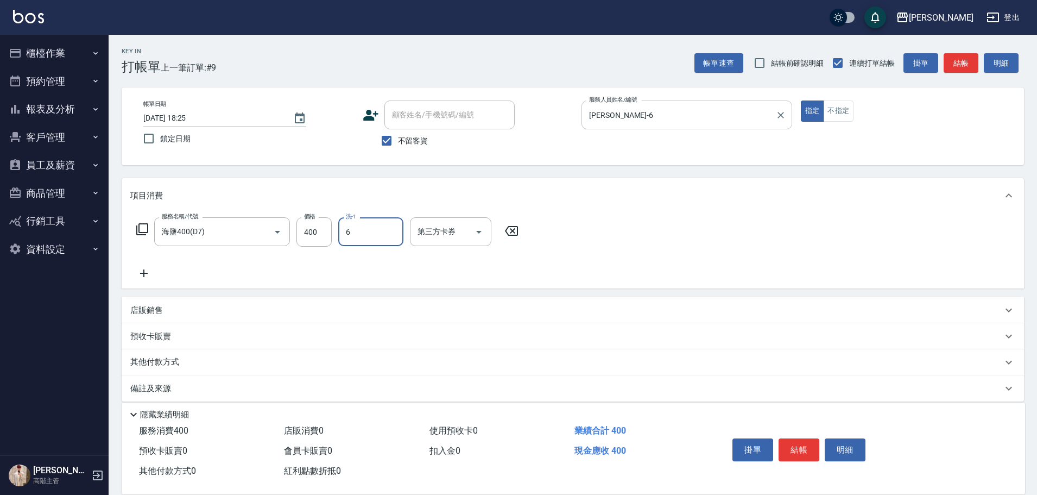
type input "[PERSON_NAME]-6"
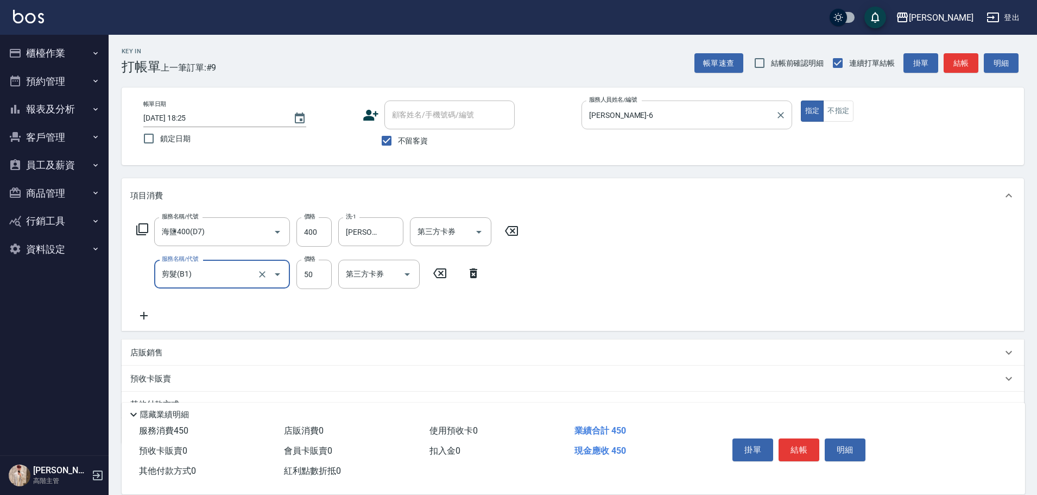
type input "剪髮(B1)"
type input "350"
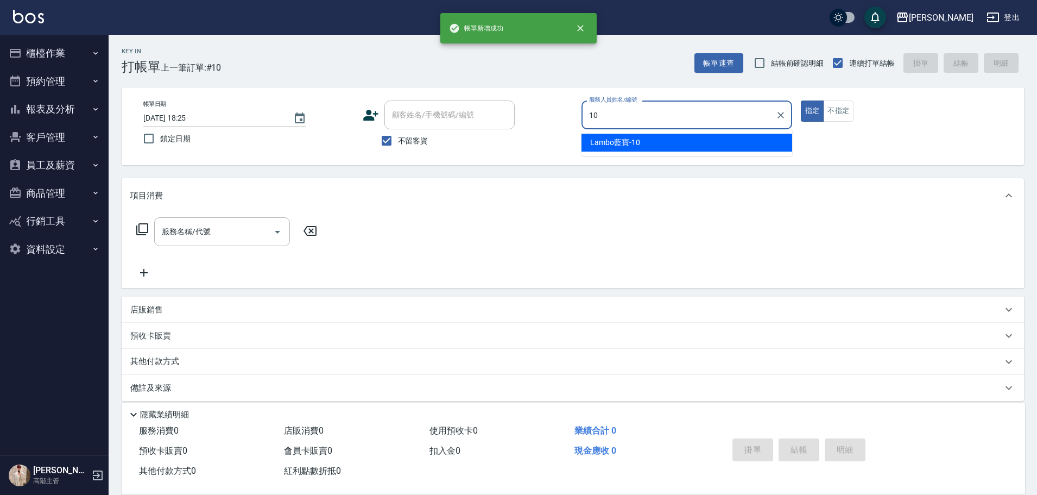
type input "Lambo藍寶-10"
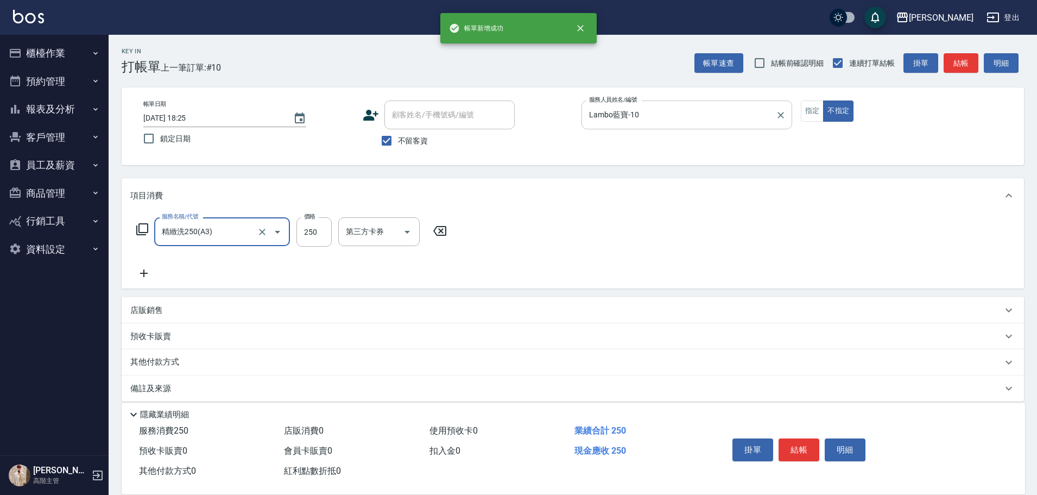
type input "精緻洗250(A3)"
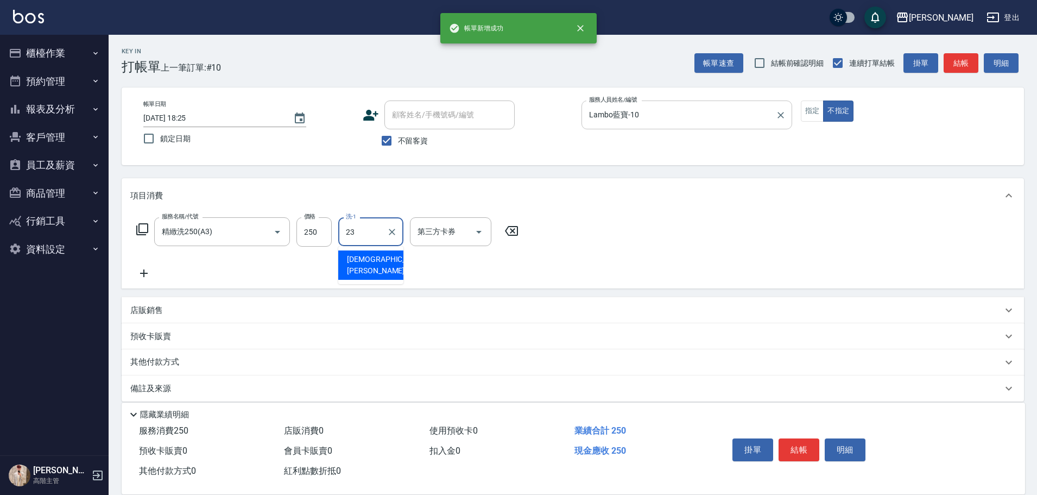
type input "[PERSON_NAME]-23"
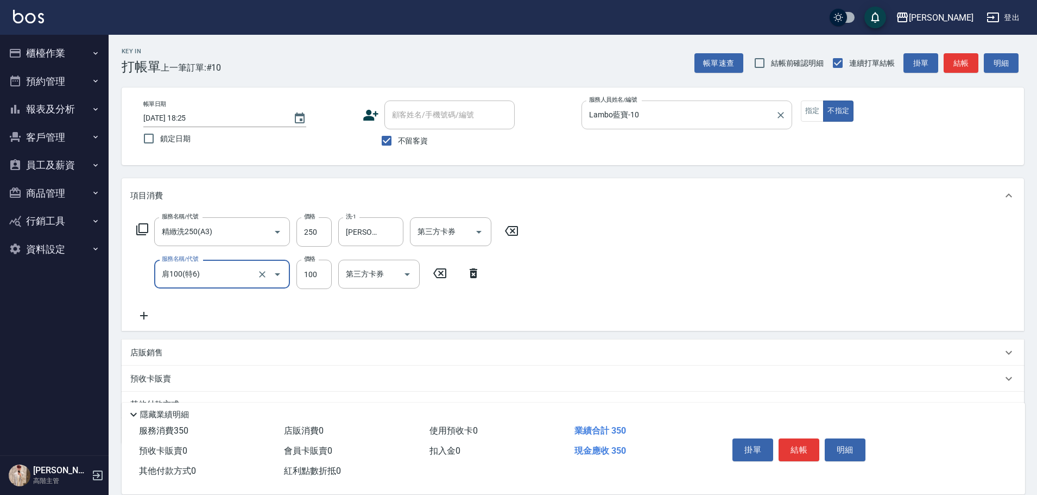
type input "肩100(特6)"
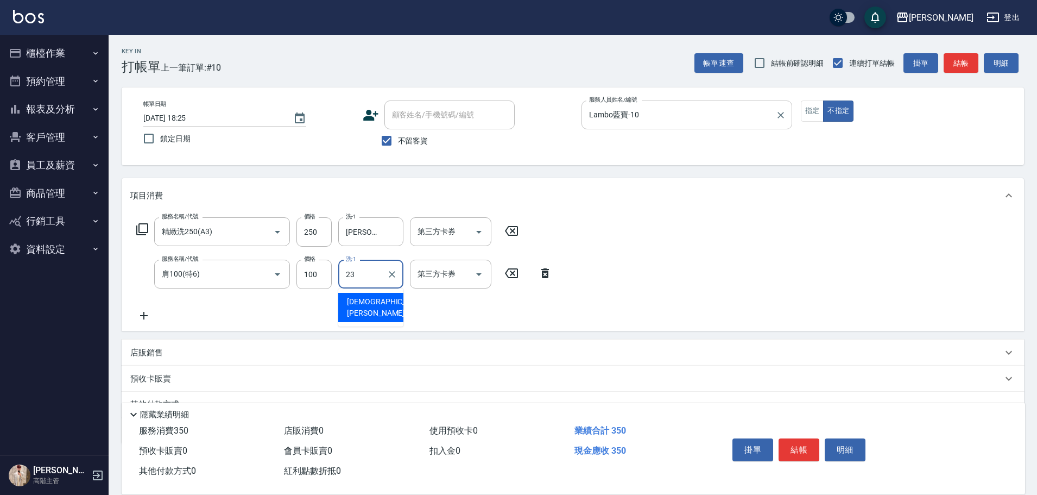
type input "[PERSON_NAME]-23"
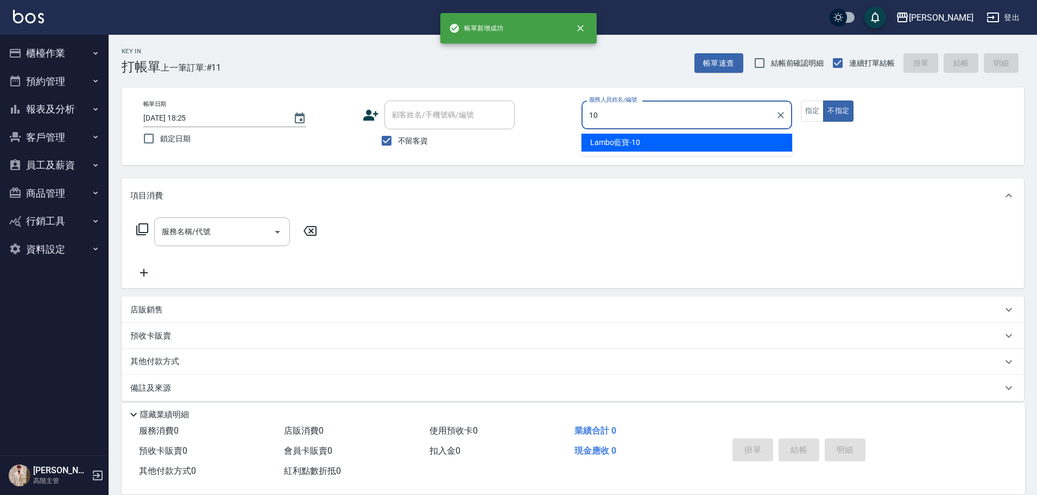
type input "Lambo藍寶-10"
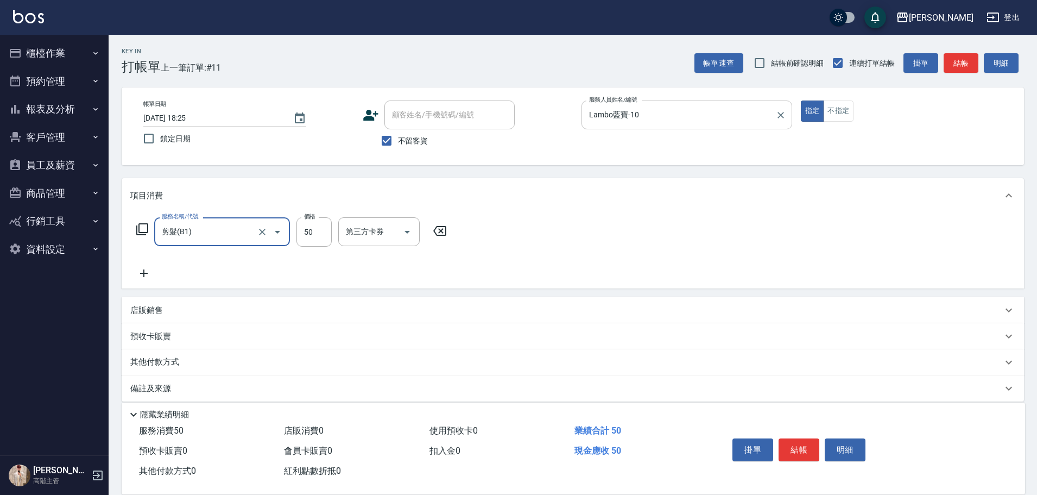
type input "剪髮(B1)"
type input "300"
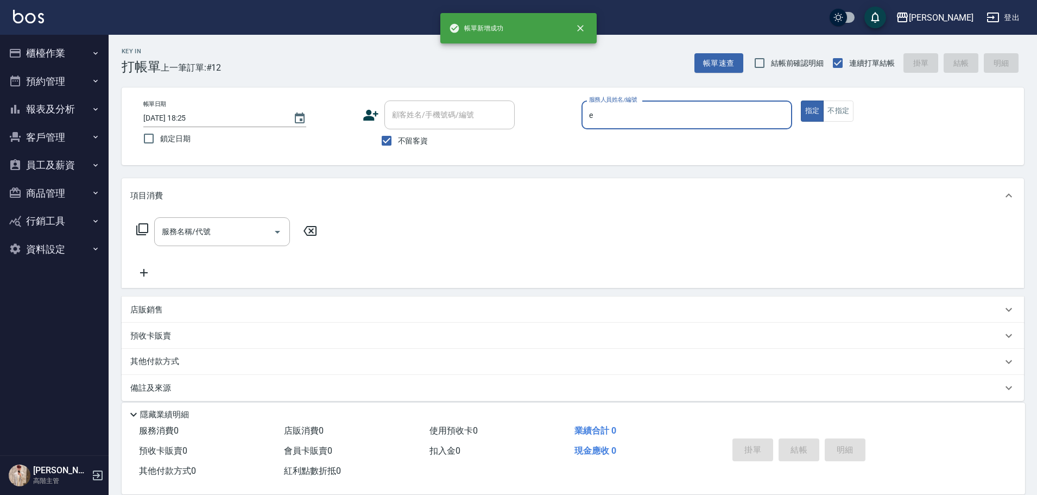
type input "[PERSON_NAME]"
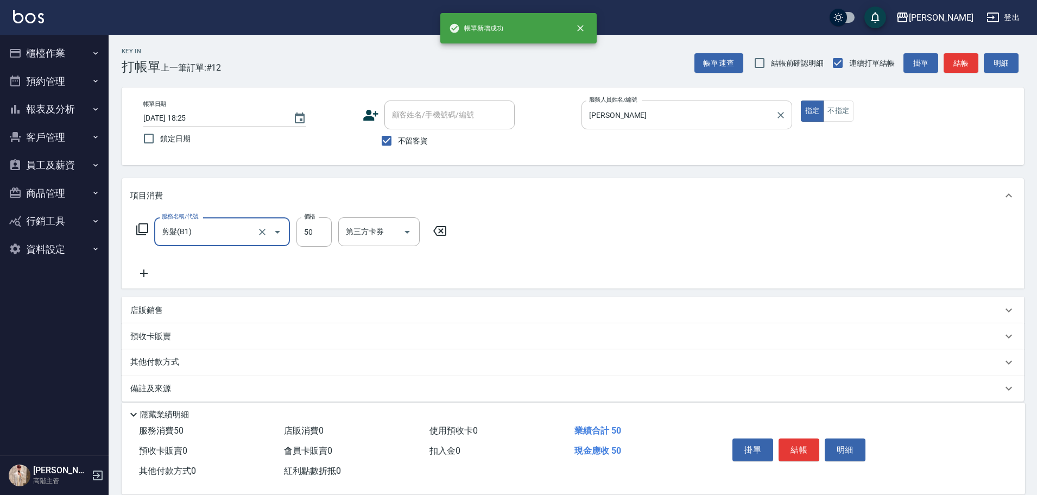
type input "剪髮(B1)"
type input "250"
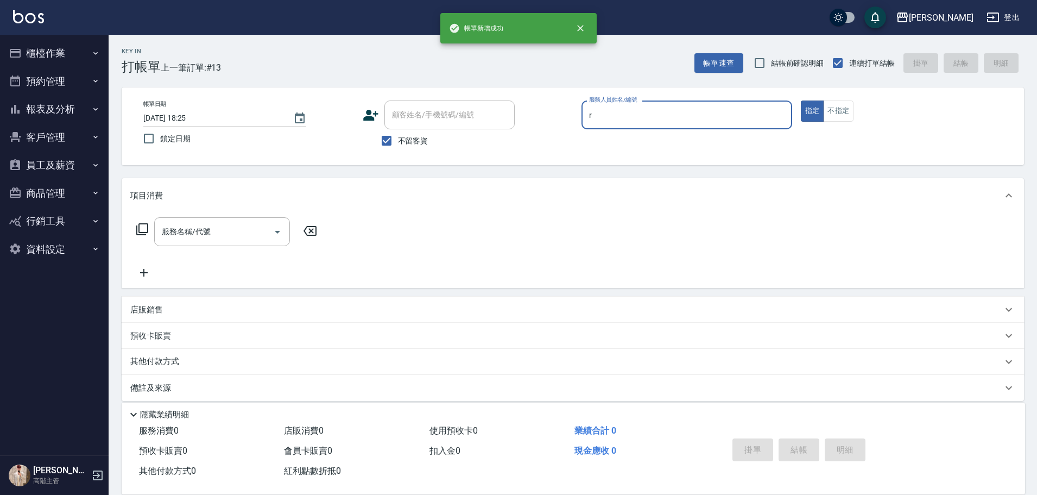
type input "[PERSON_NAME]"
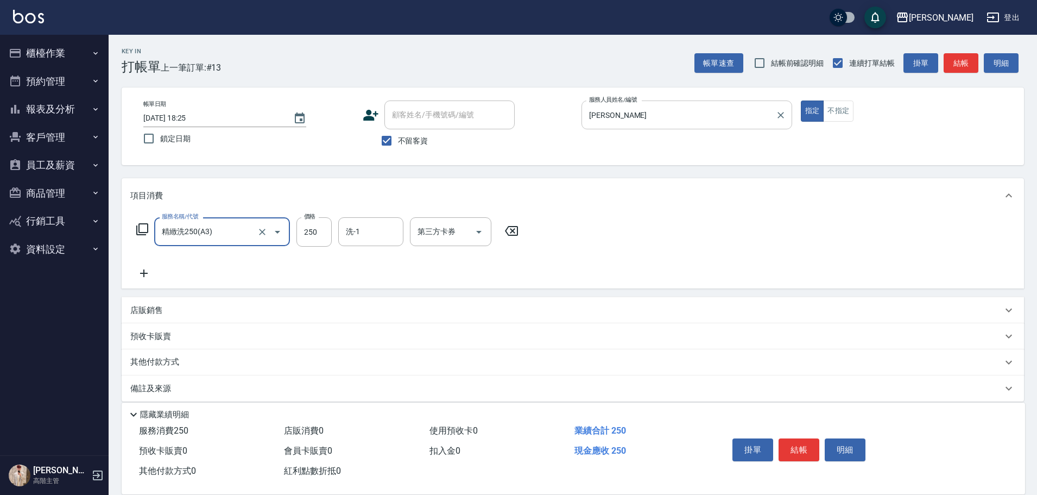
type input "精緻洗250(A3)"
type input "萱芸-32"
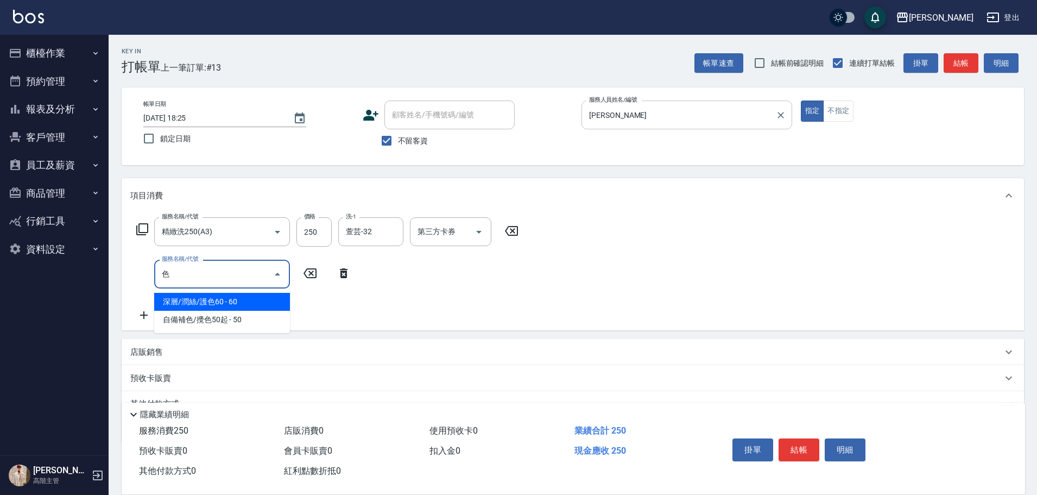
type input "深層/潤絲/護色60(特2)"
type input "自備補色/攪色50起(特5)"
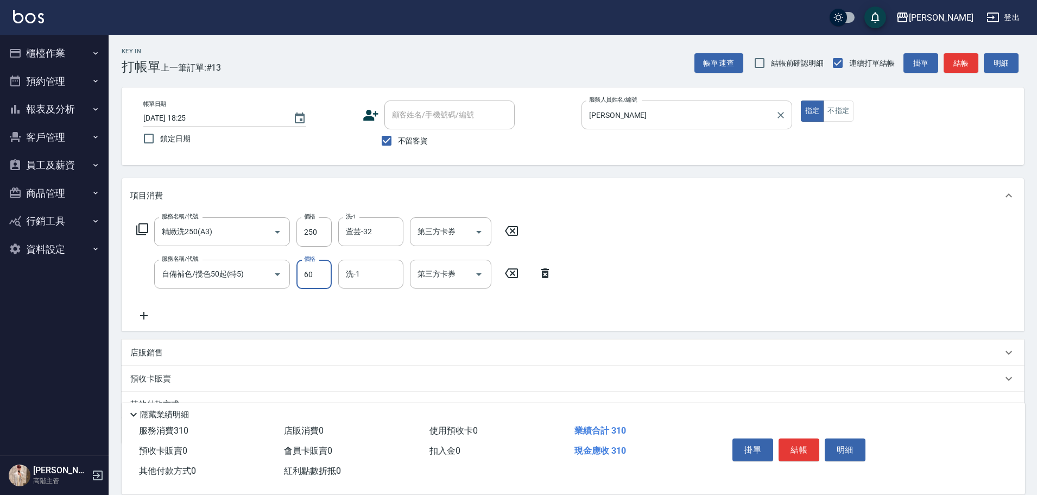
type input "60"
type input "萱芸-32"
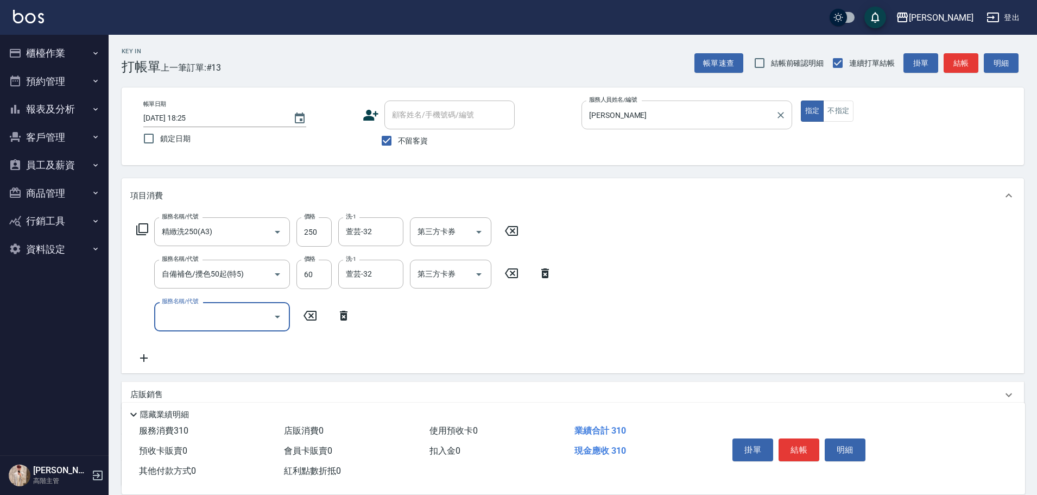
type input "ㄍ"
type input "造型50起(A9)"
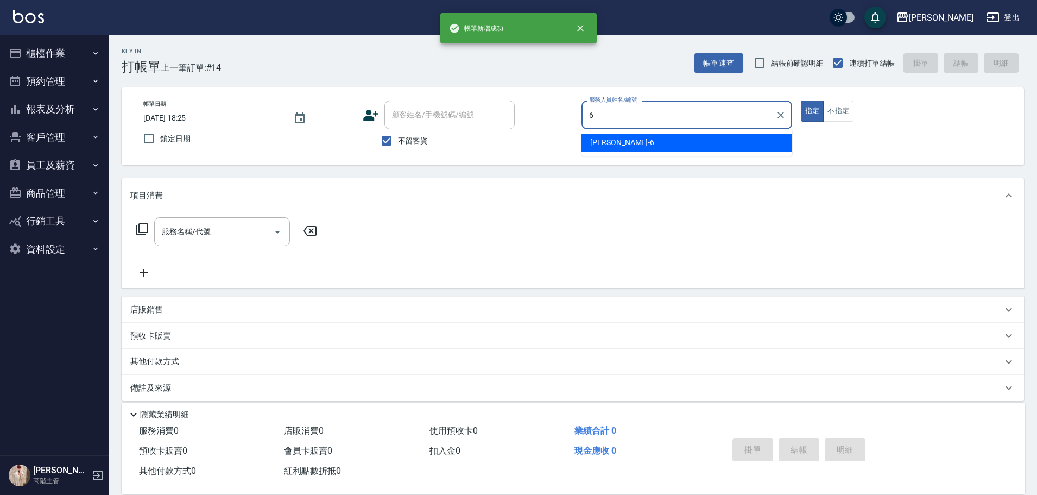
type input "[PERSON_NAME]-6"
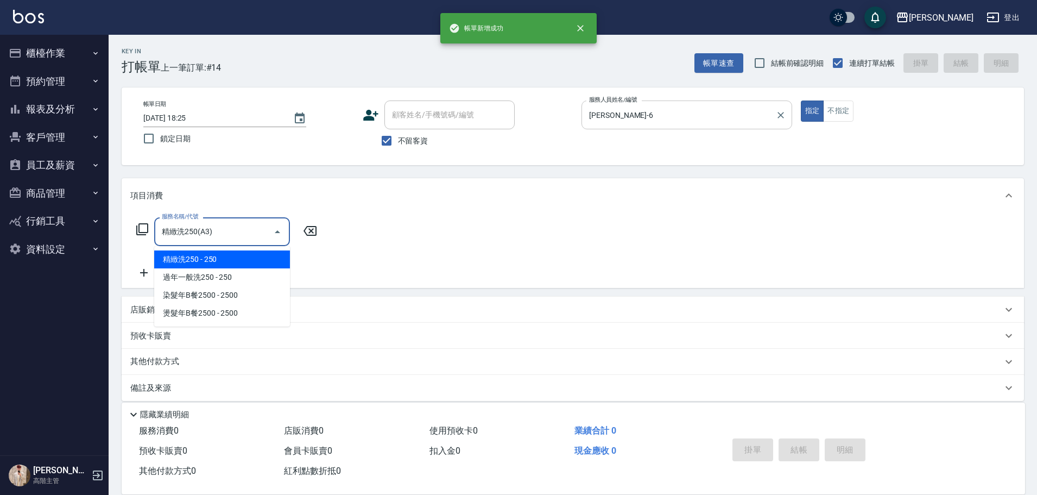
type input "精緻洗250(A3)"
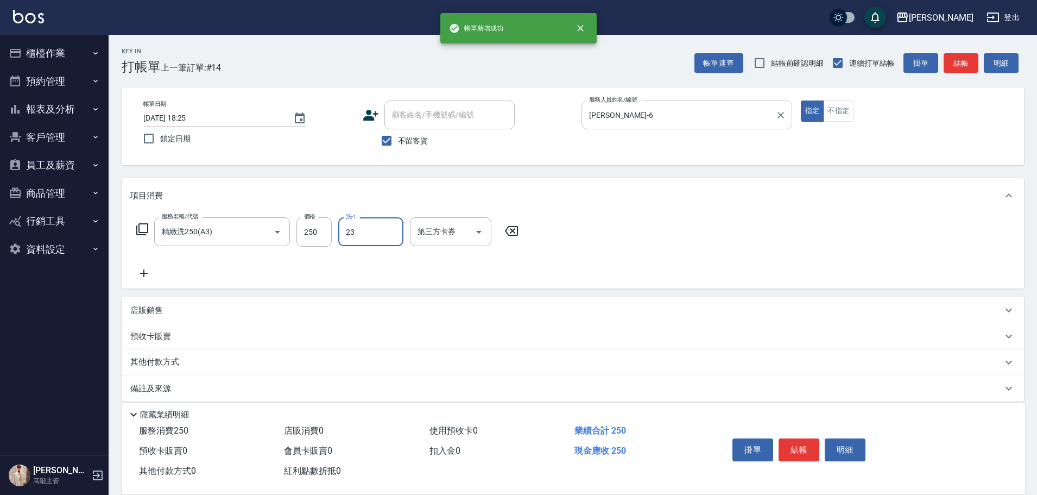
type input "[PERSON_NAME]-23"
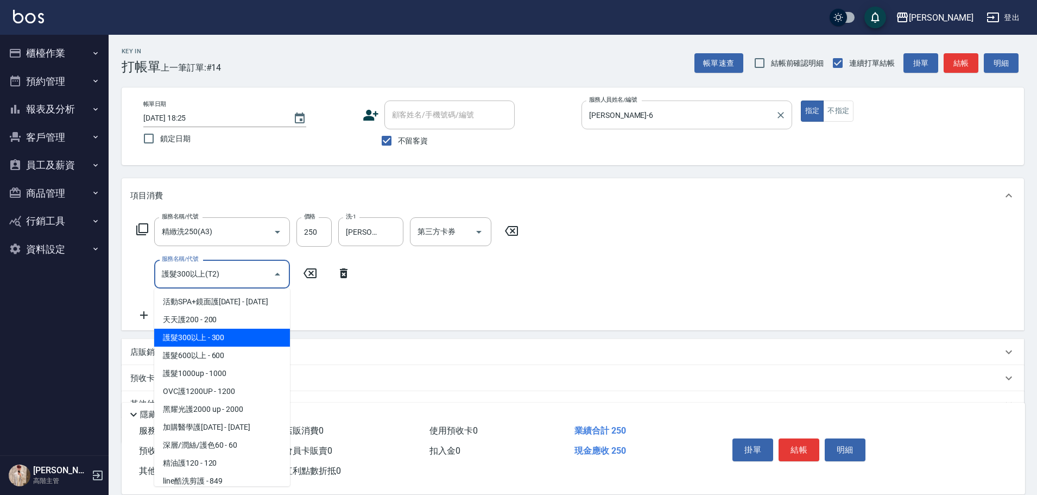
type input "護髮300以上(T2)"
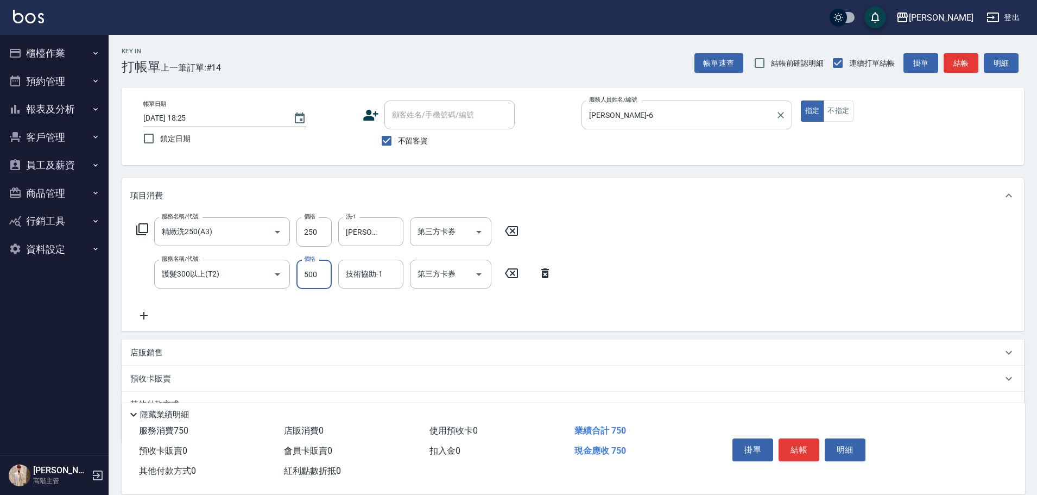
type input "500"
type input "[PERSON_NAME]-23"
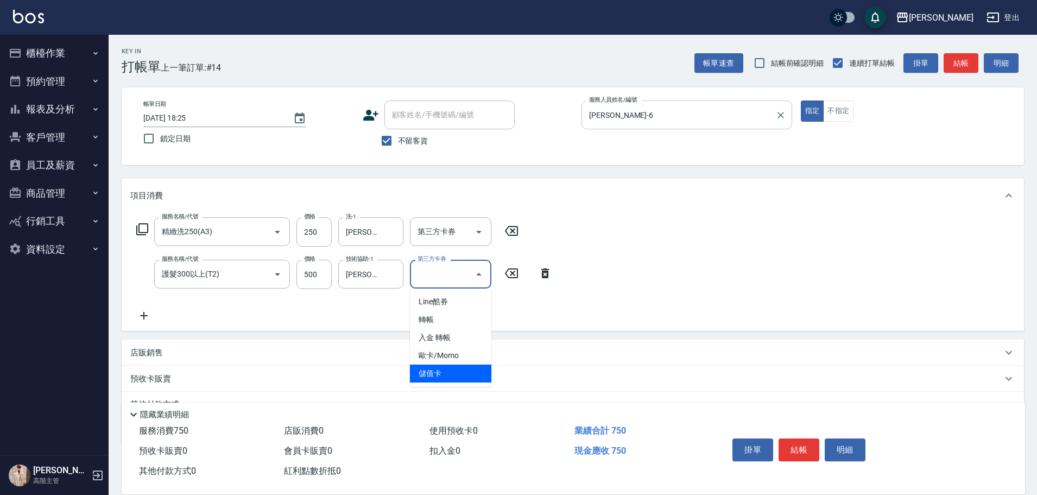
type input "儲值卡"
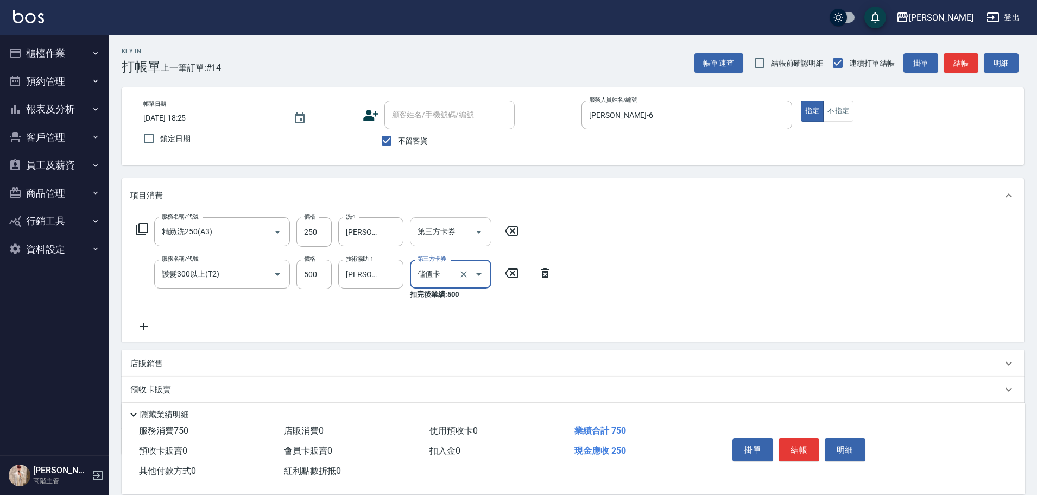
click at [487, 226] on div "第三方卡券" at bounding box center [450, 231] width 81 height 29
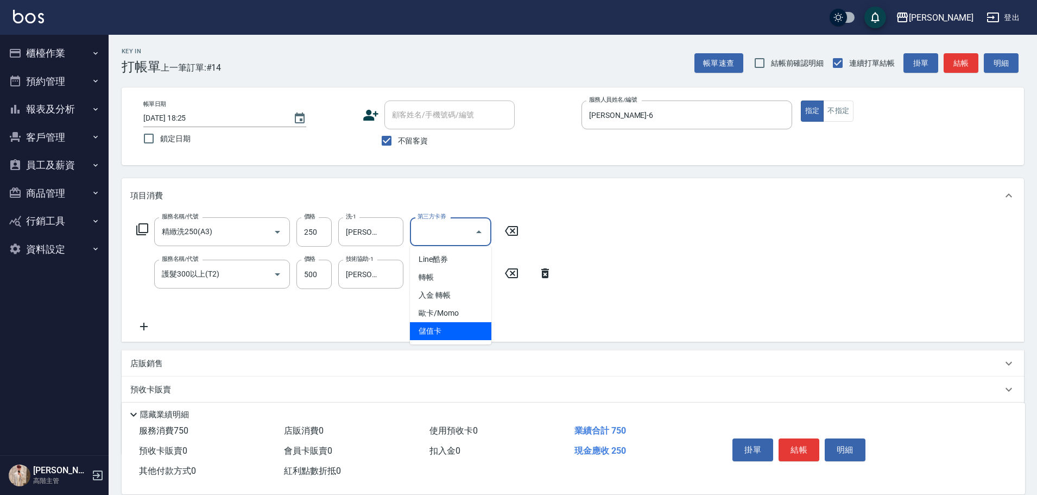
click at [454, 333] on span "儲值卡" at bounding box center [450, 331] width 81 height 18
type input "儲值卡"
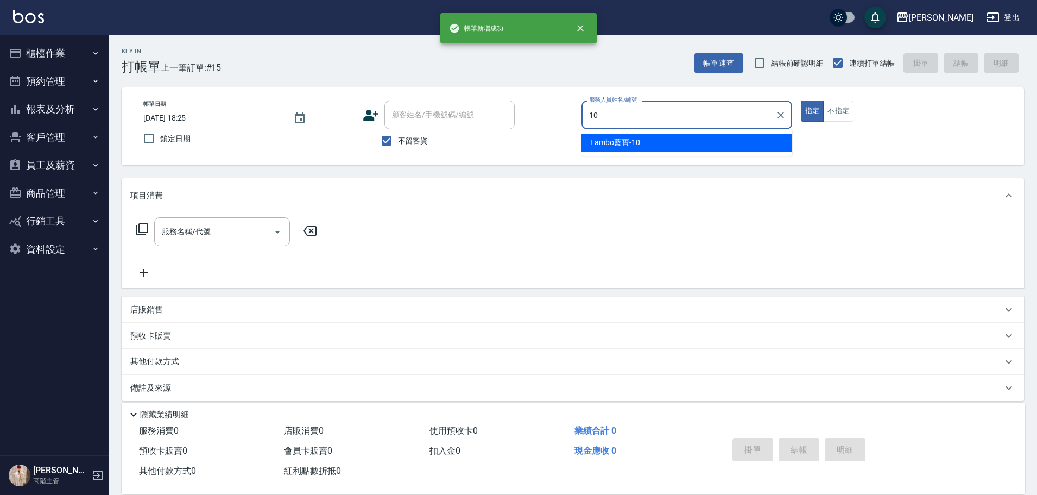
type input "Lambo藍寶-10"
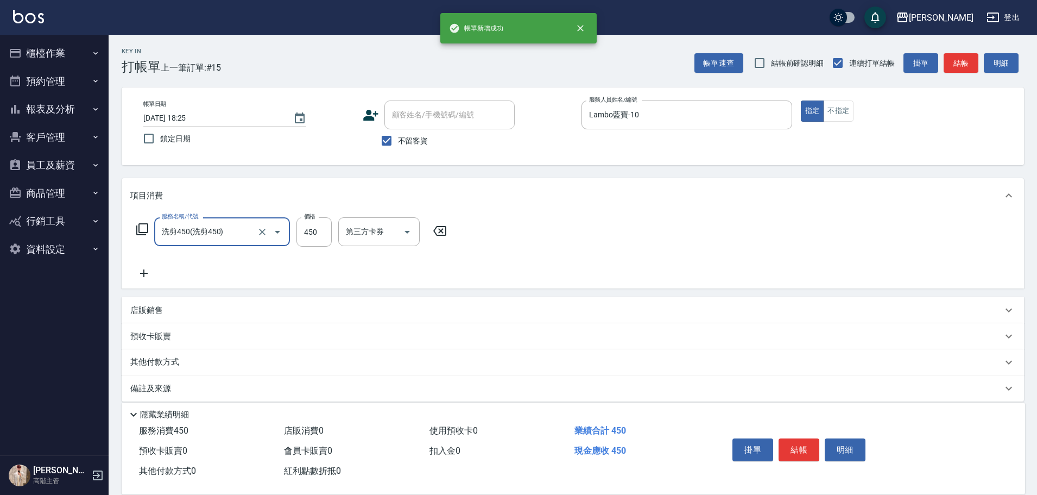
type input "洗剪450"
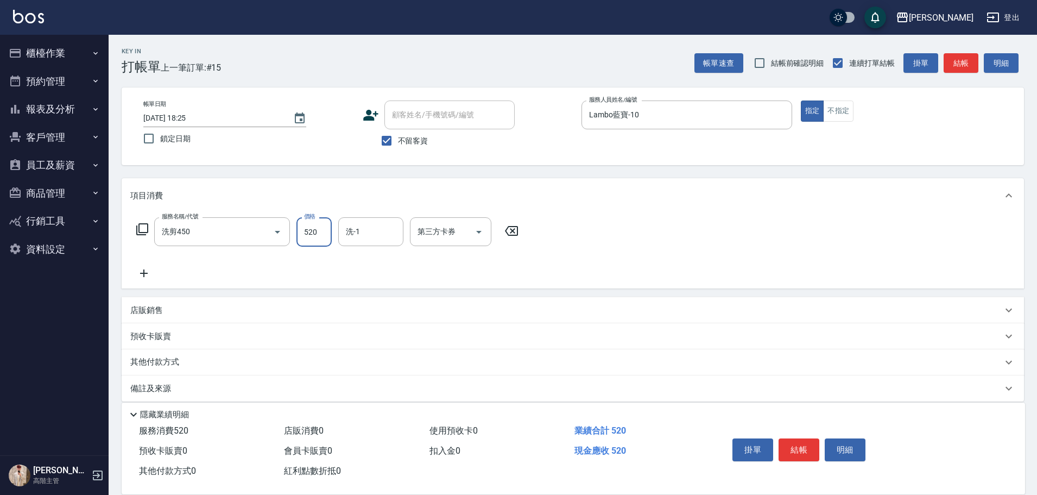
type input "520"
type input "萱芸-32"
